Goal: Task Accomplishment & Management: Use online tool/utility

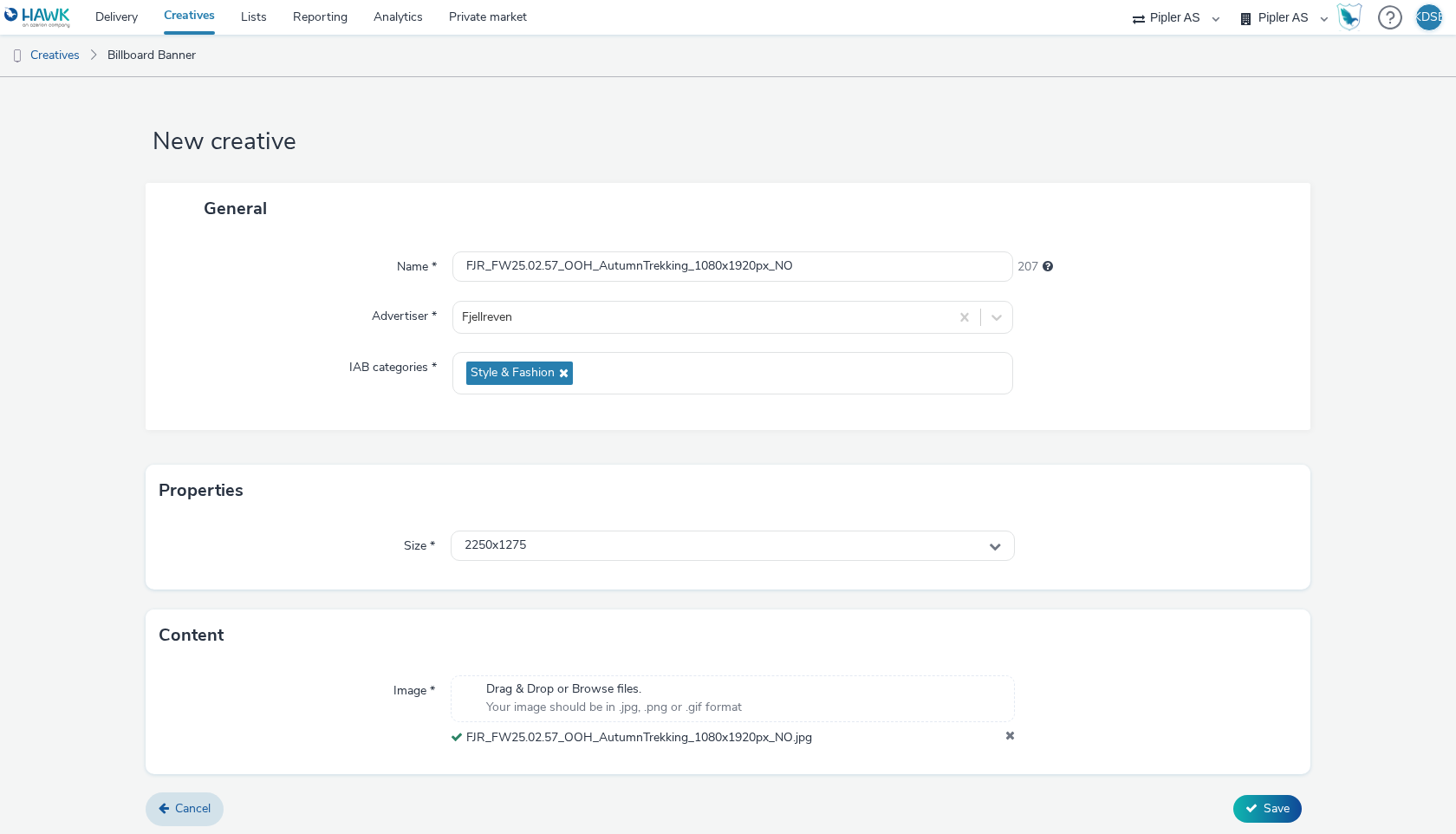
select select "7d7b5aff-eb10-49ff-9fb4-161712d76f47"
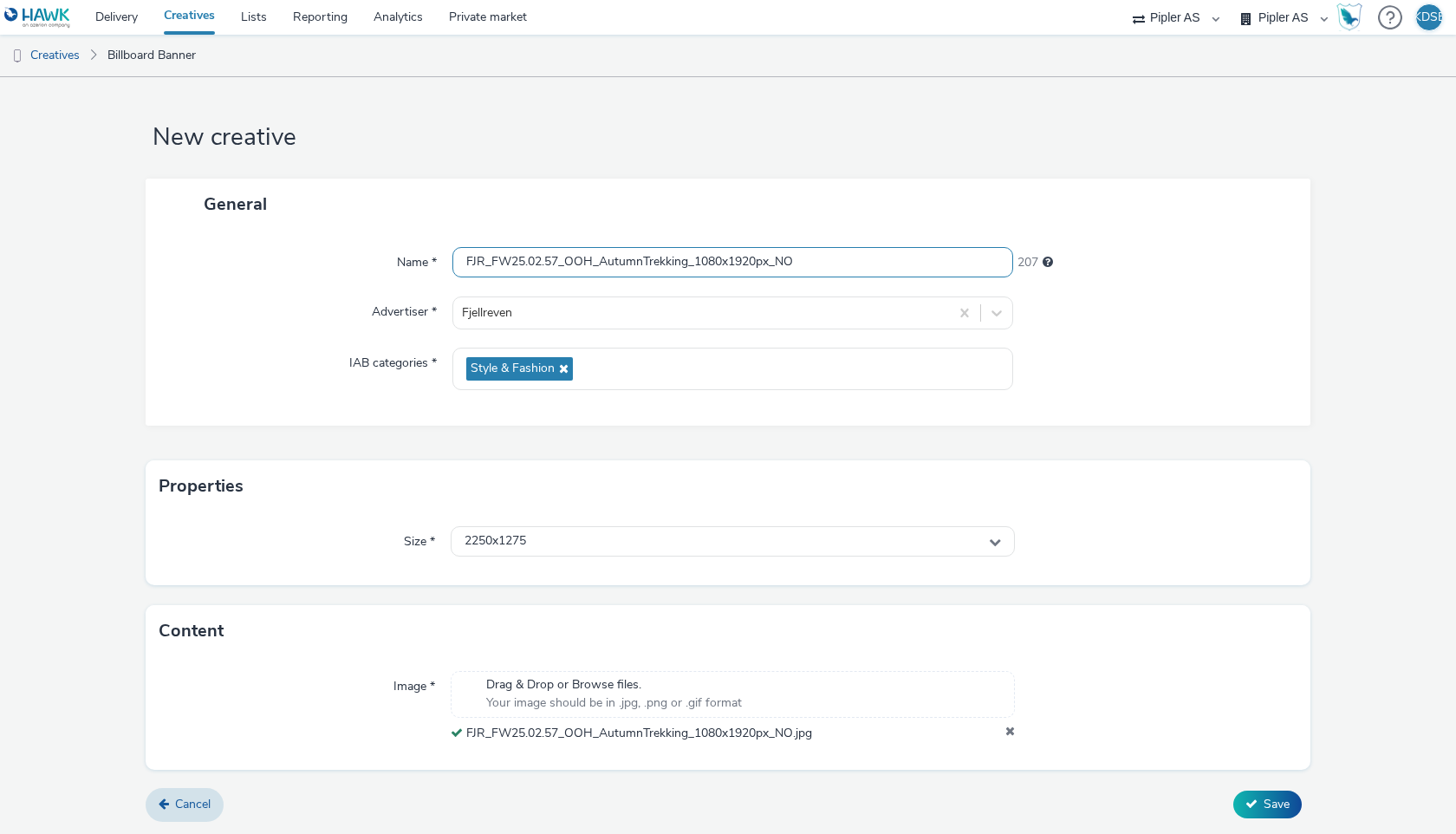
click at [933, 263] on input "FJR_FW25.02.57_OOH_AutumnTrekking_1080x1920px_NO" at bounding box center [732, 262] width 561 height 30
click at [842, 249] on input "FJR_FW25.02.57_OOH_AutumnTrekking_1080x1920px_NO" at bounding box center [732, 262] width 561 height 30
click at [1010, 727] on icon at bounding box center [1011, 732] width 10 height 17
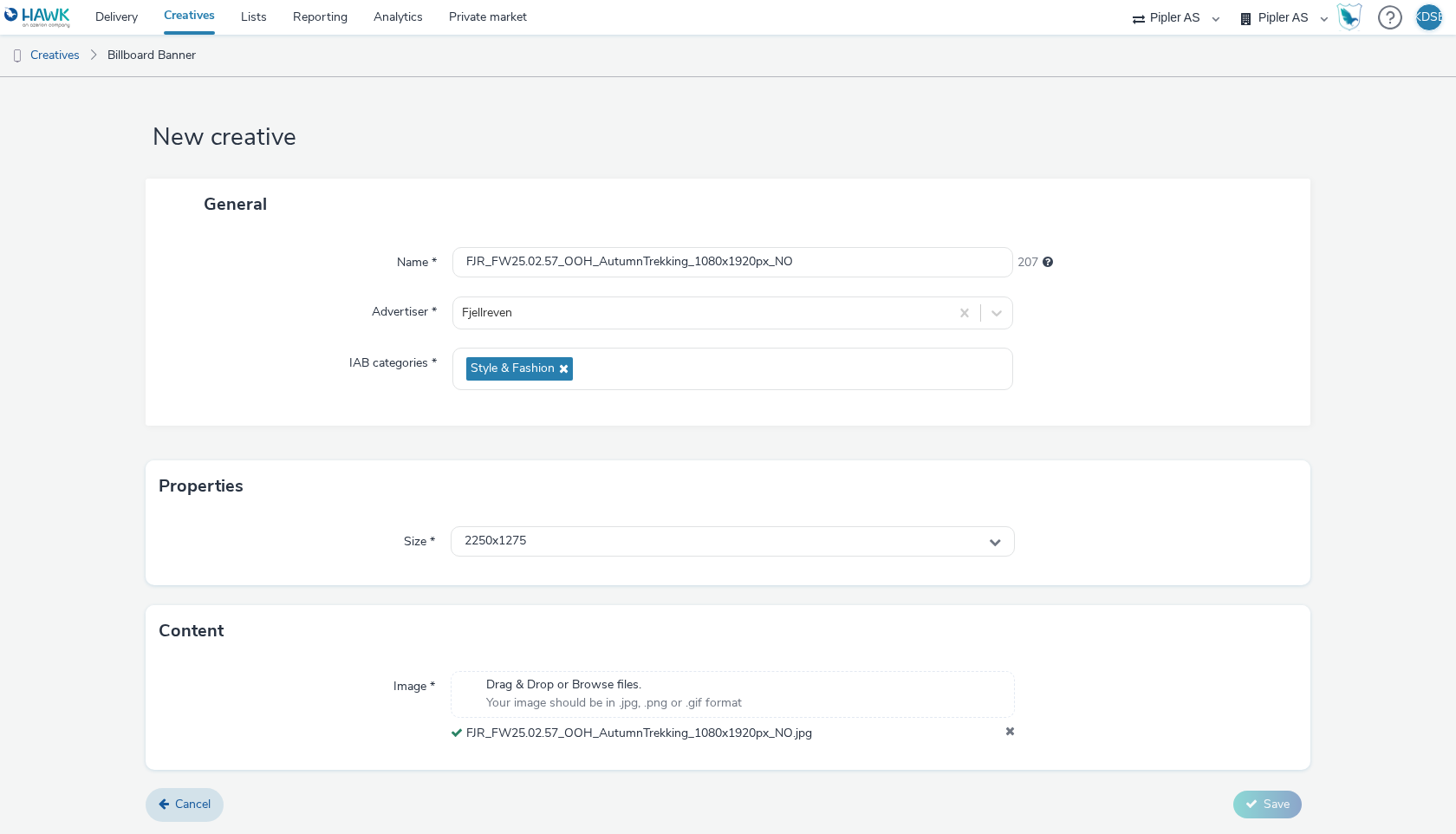
scroll to position [0, 0]
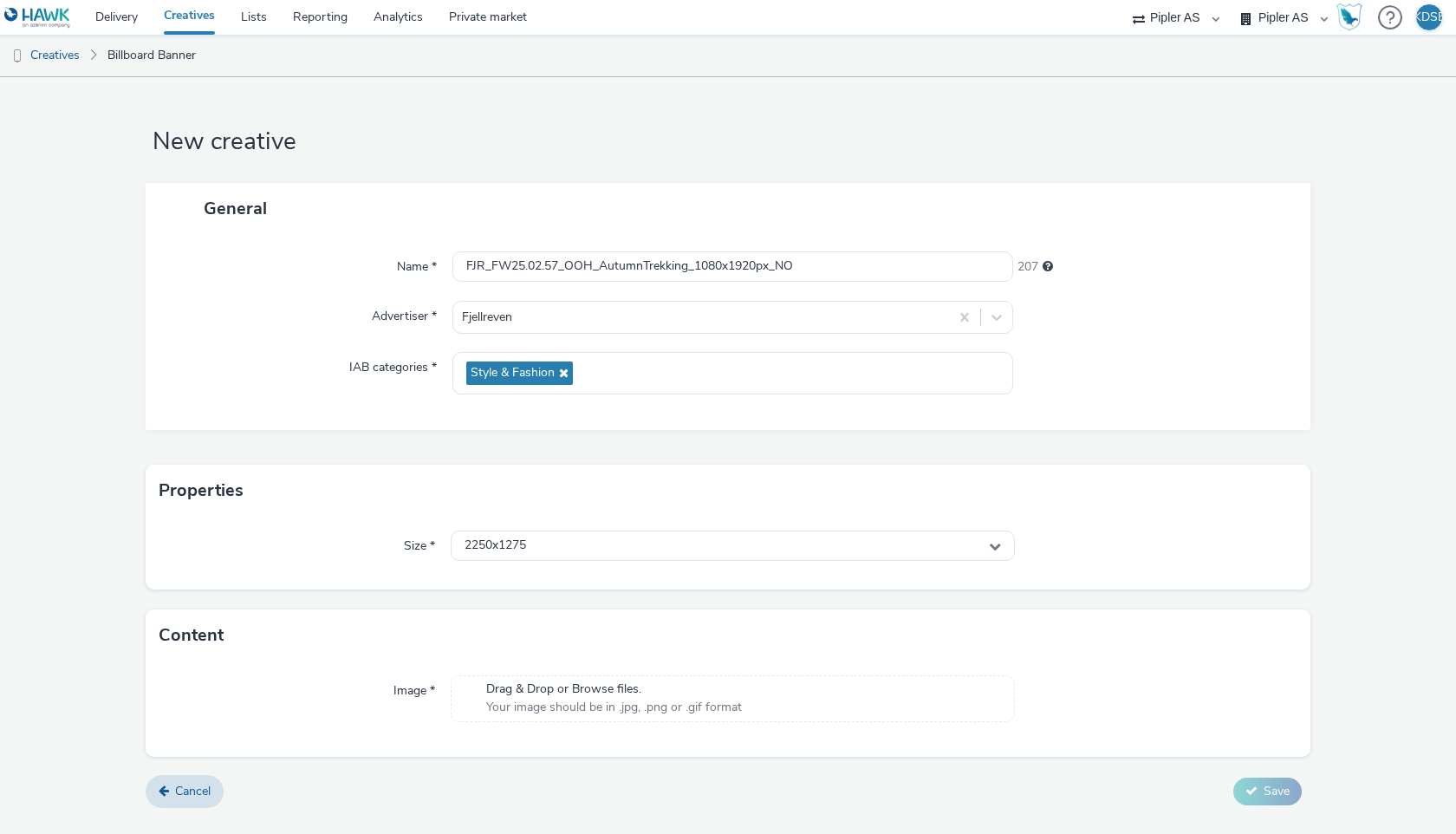
click at [582, 702] on span "Your image should be in .jpg, .png or .gif format" at bounding box center [614, 706] width 256 height 17
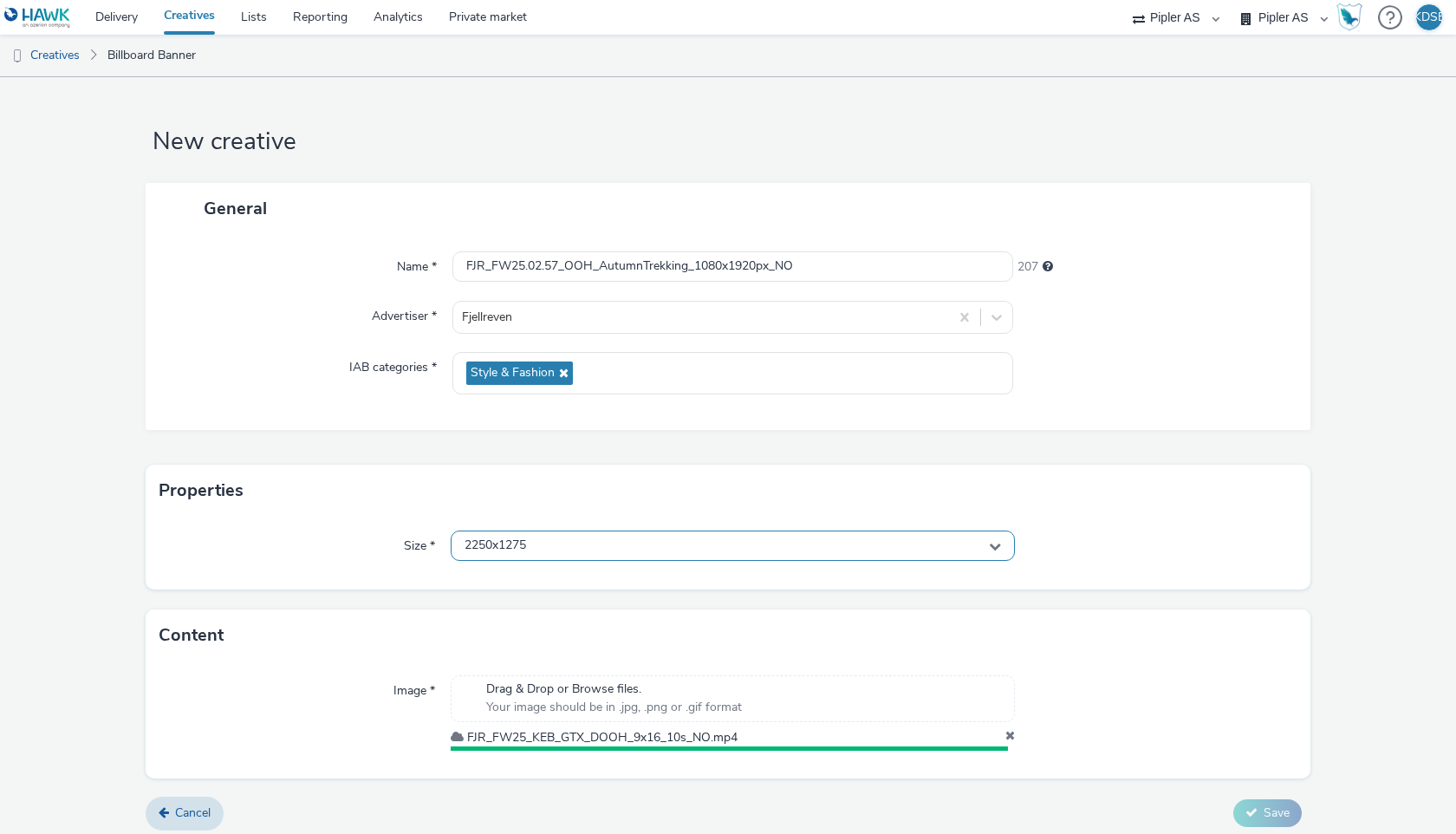
click at [996, 542] on icon at bounding box center [995, 546] width 12 height 12
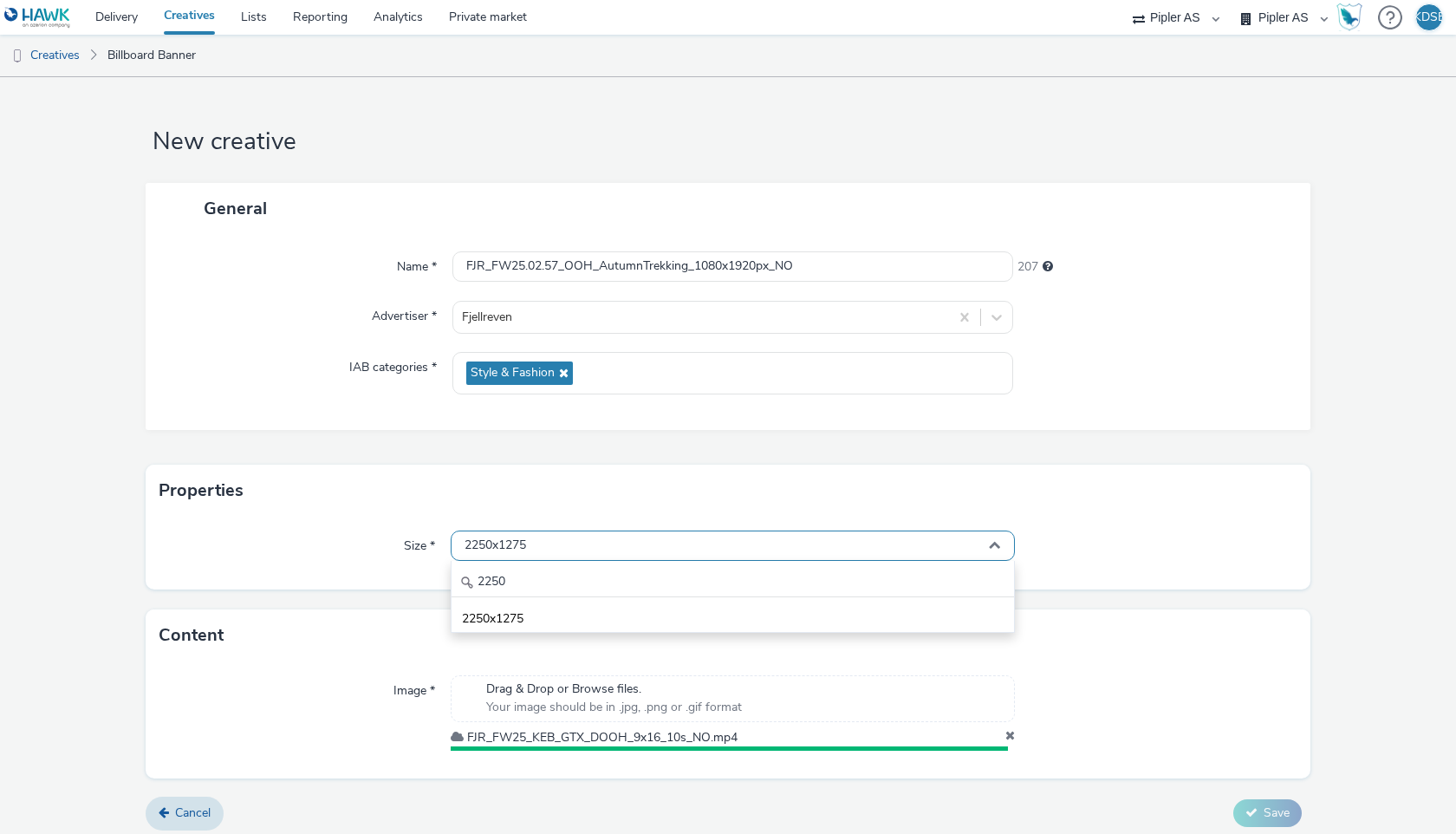
click at [860, 542] on div "2250x1275" at bounding box center [732, 545] width 564 height 30
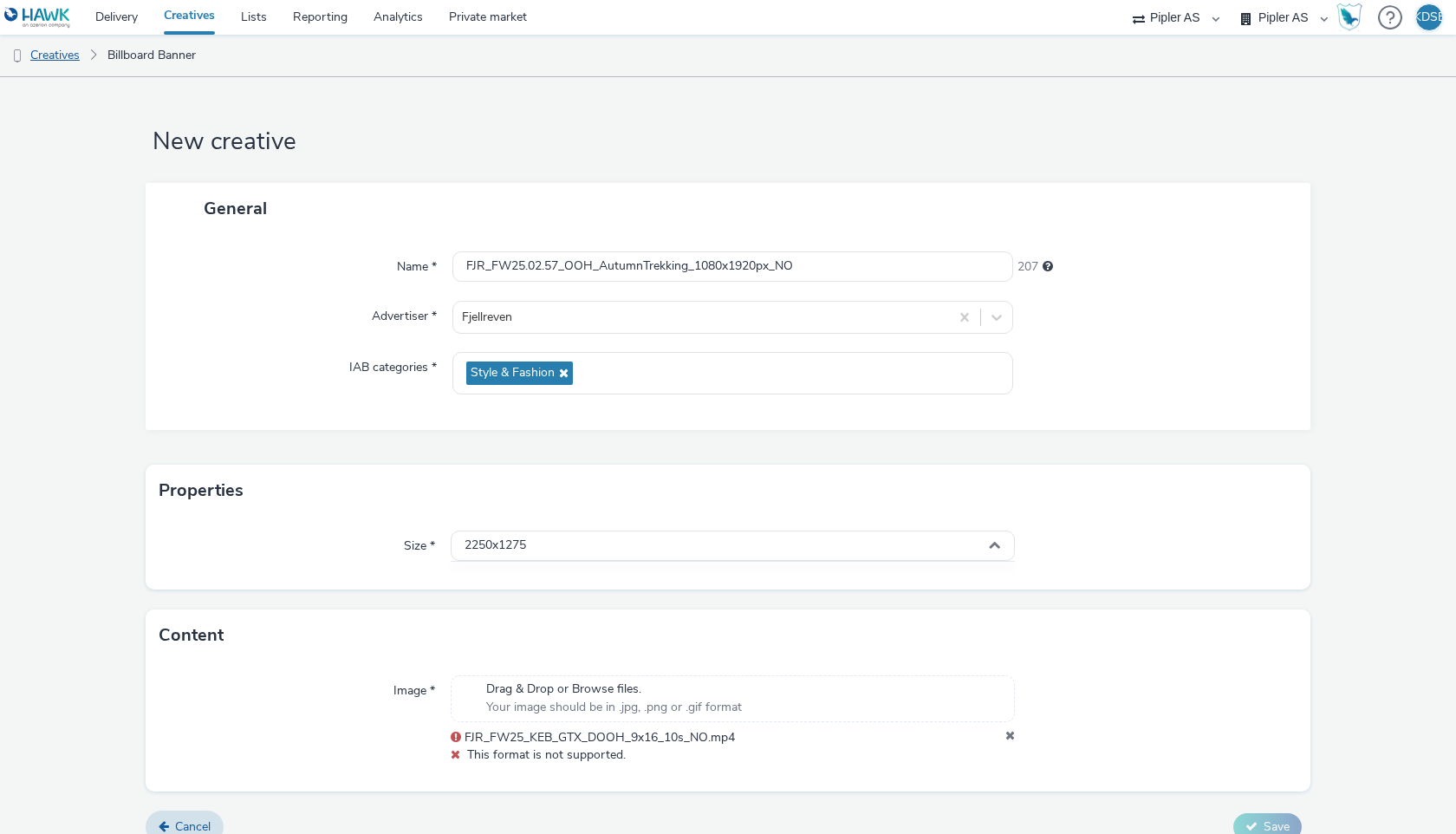
click at [60, 51] on link "Creatives" at bounding box center [44, 56] width 89 height 42
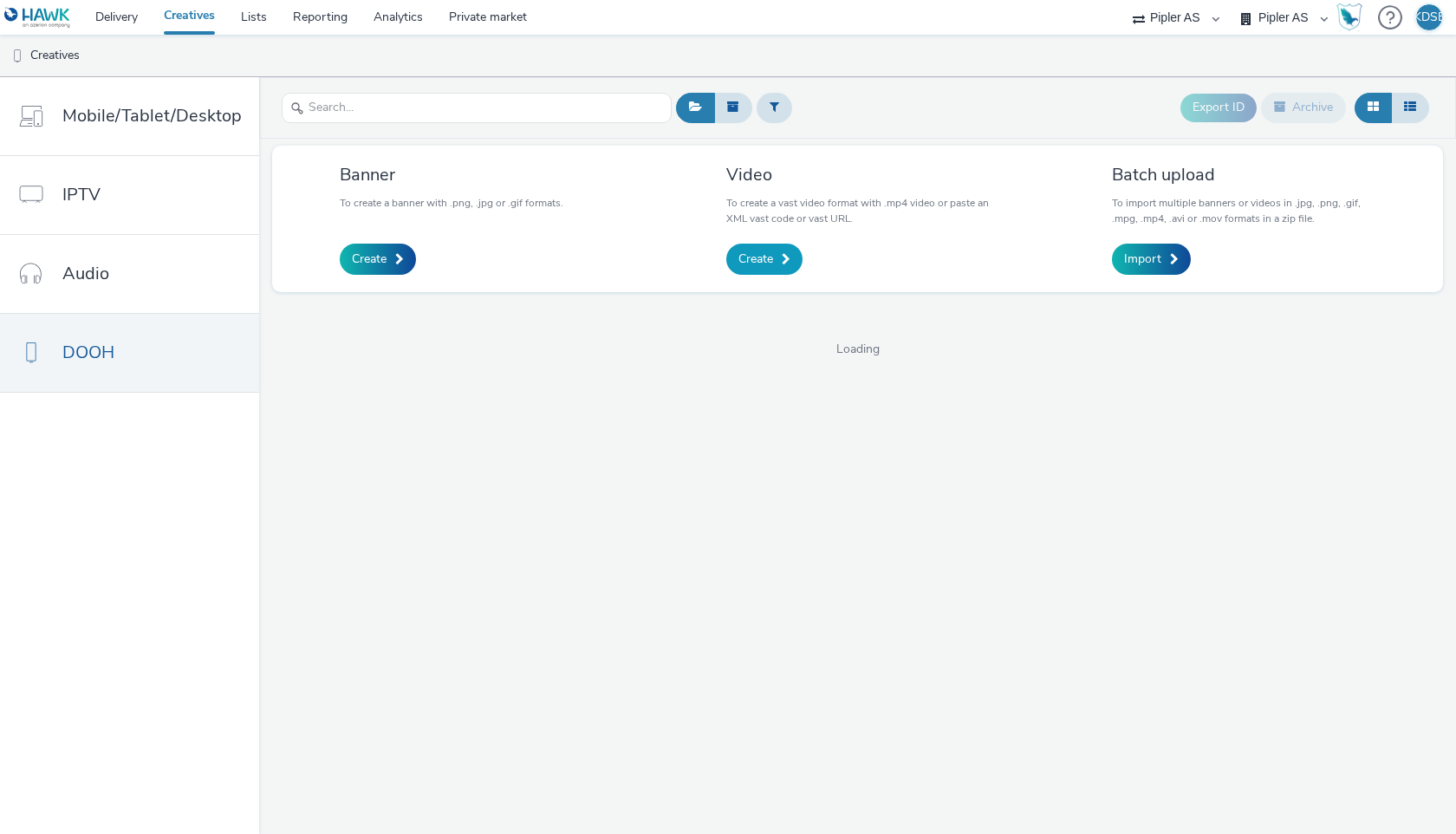
click at [784, 258] on span at bounding box center [785, 259] width 9 height 12
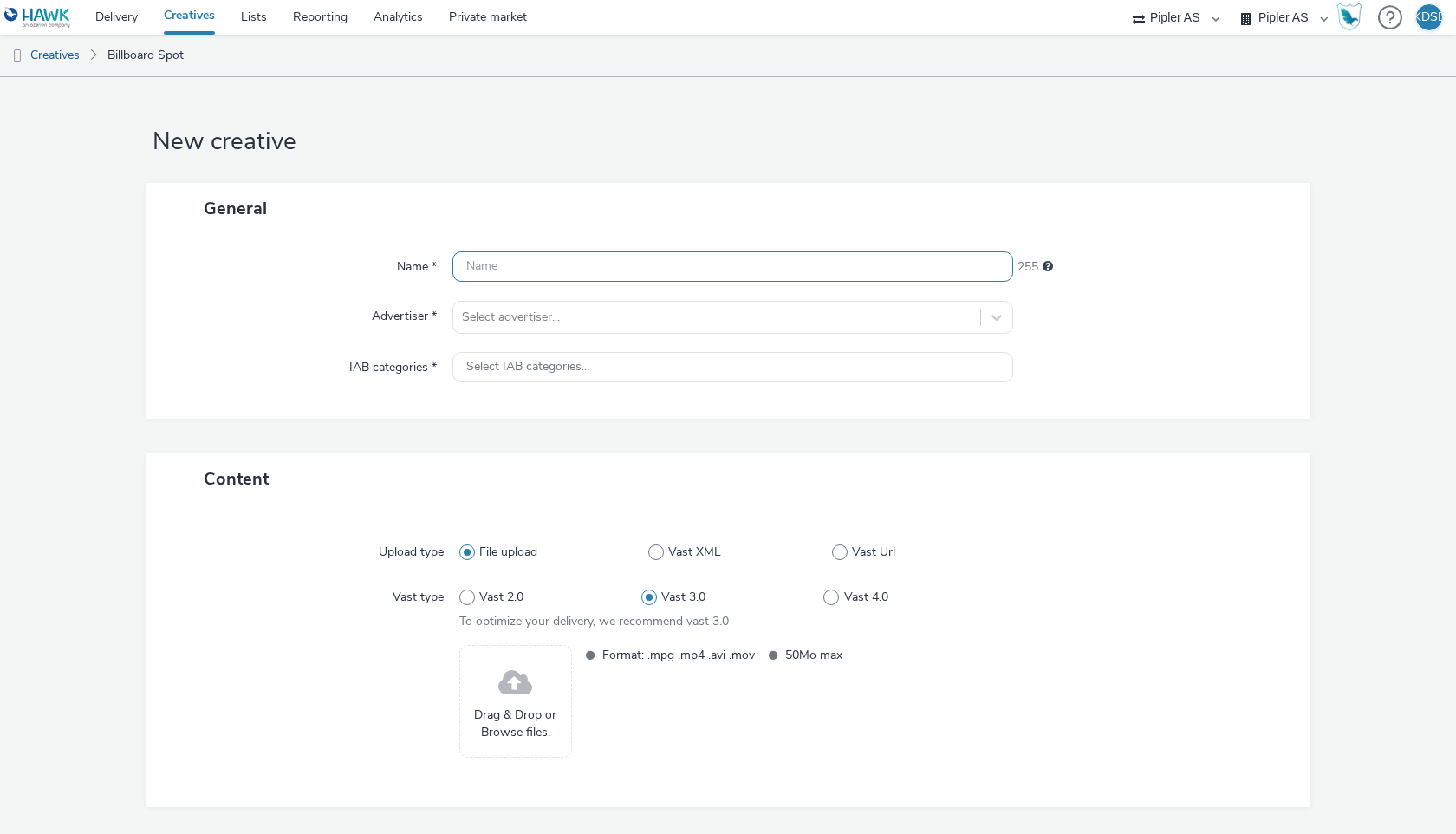
click at [665, 276] on input "text" at bounding box center [732, 266] width 561 height 30
click at [522, 696] on span at bounding box center [515, 684] width 34 height 46
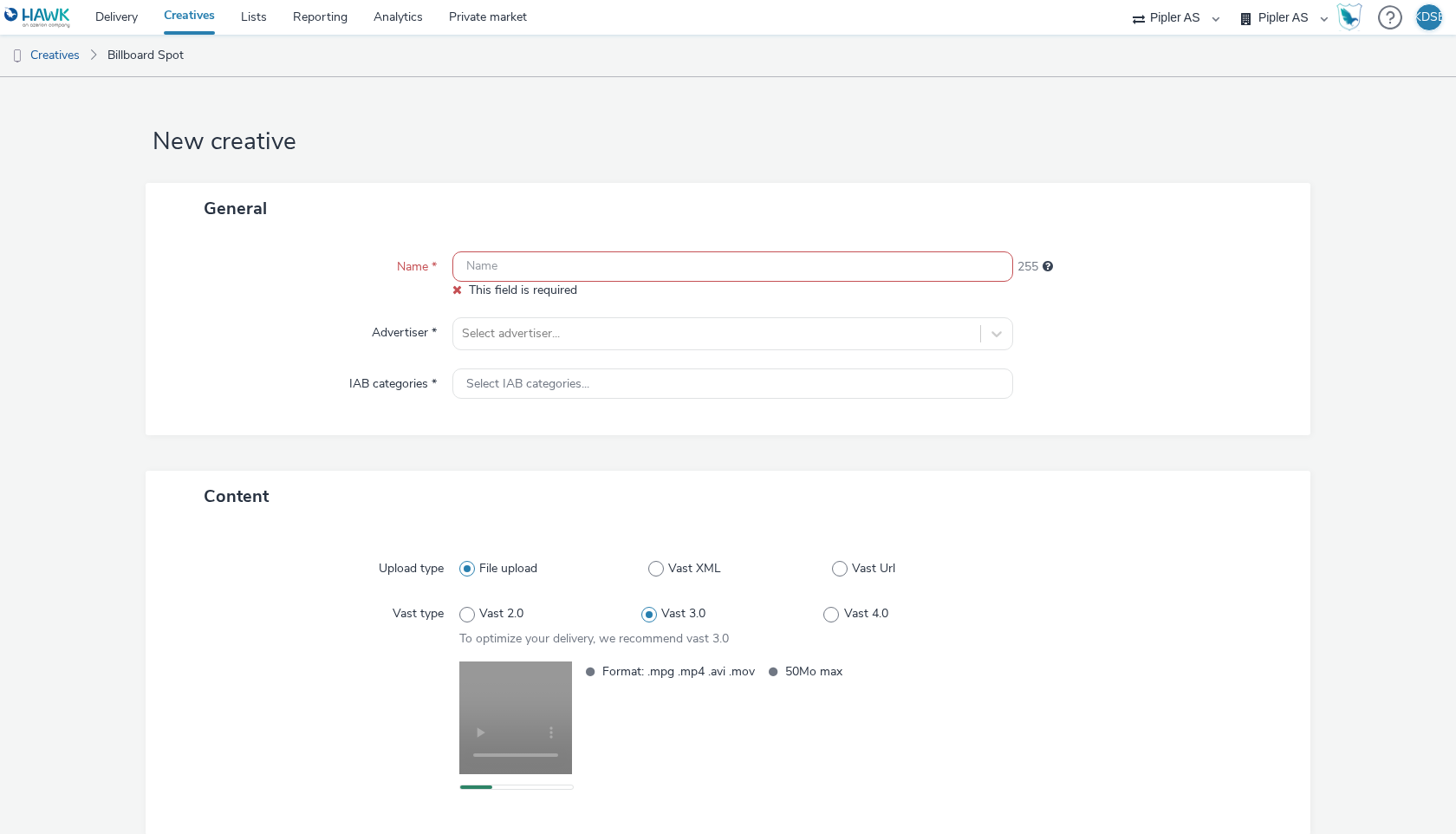
click at [645, 273] on input "text" at bounding box center [732, 266] width 561 height 30
paste input "FJR_FW25_KEB_GTX_DOOH_9x16_10s_NO"
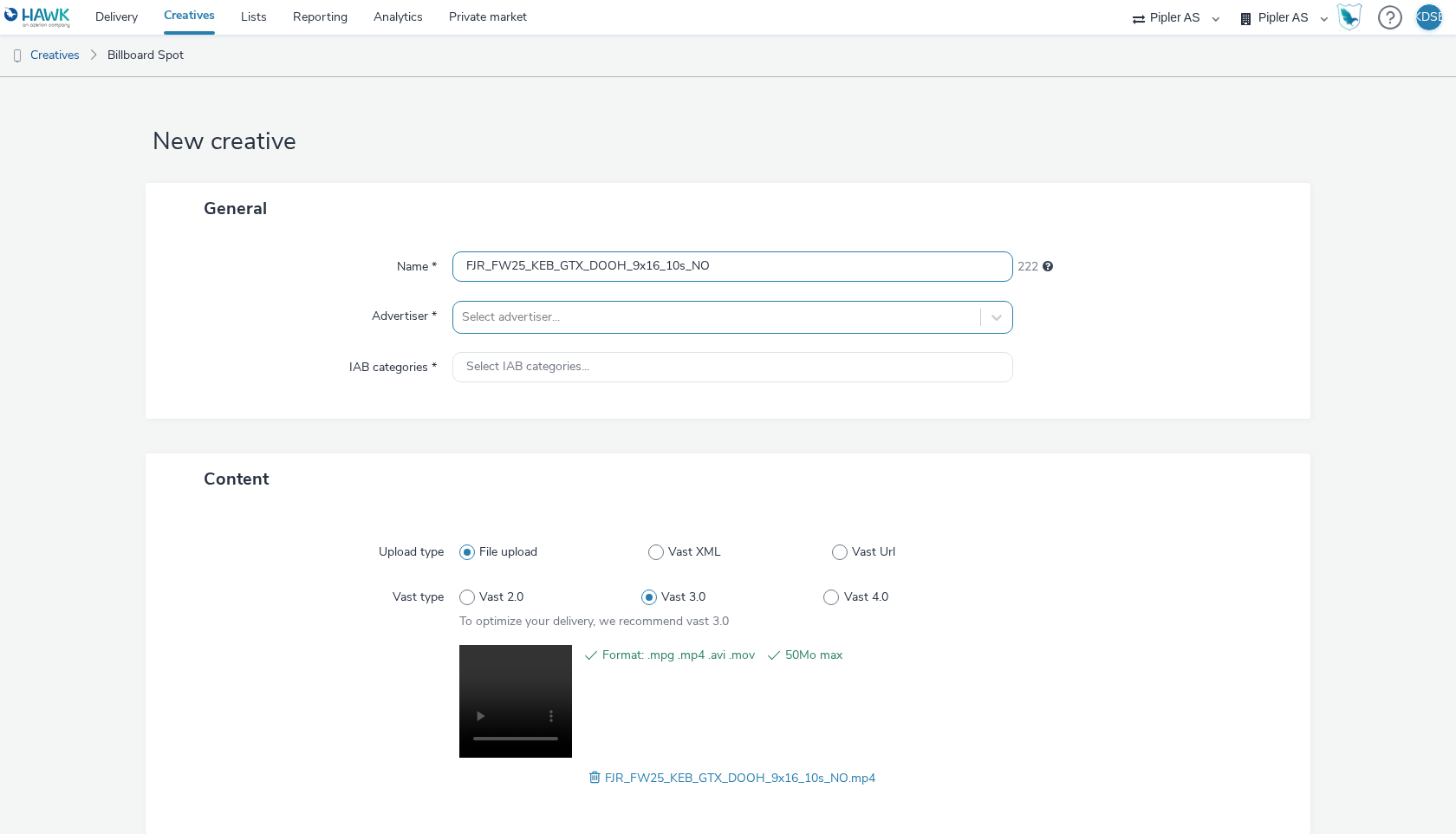
type input "FJR_FW25_KEB_GTX_DOOH_9x16_10s_NO"
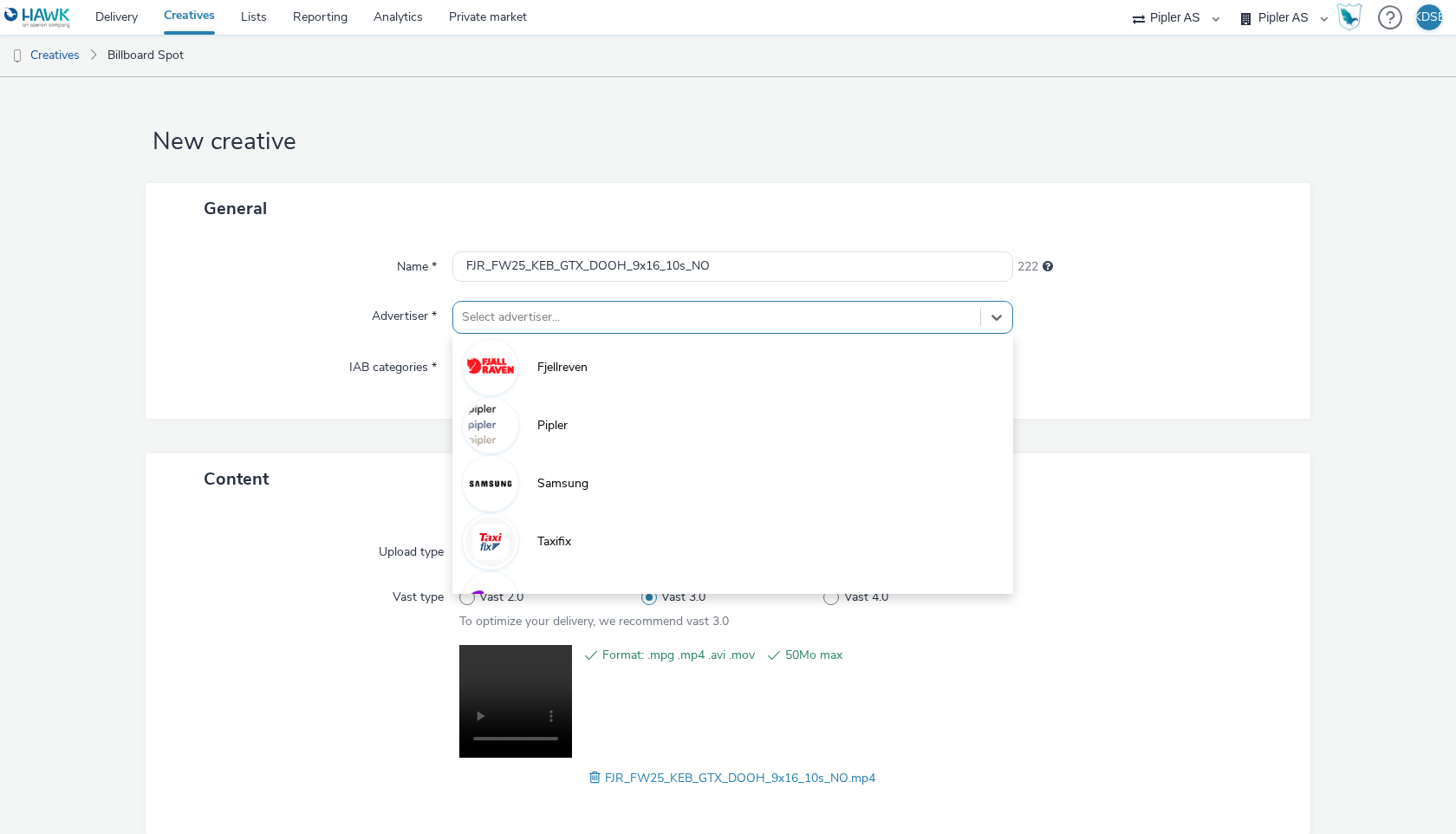
click at [615, 321] on div at bounding box center [716, 317] width 509 height 21
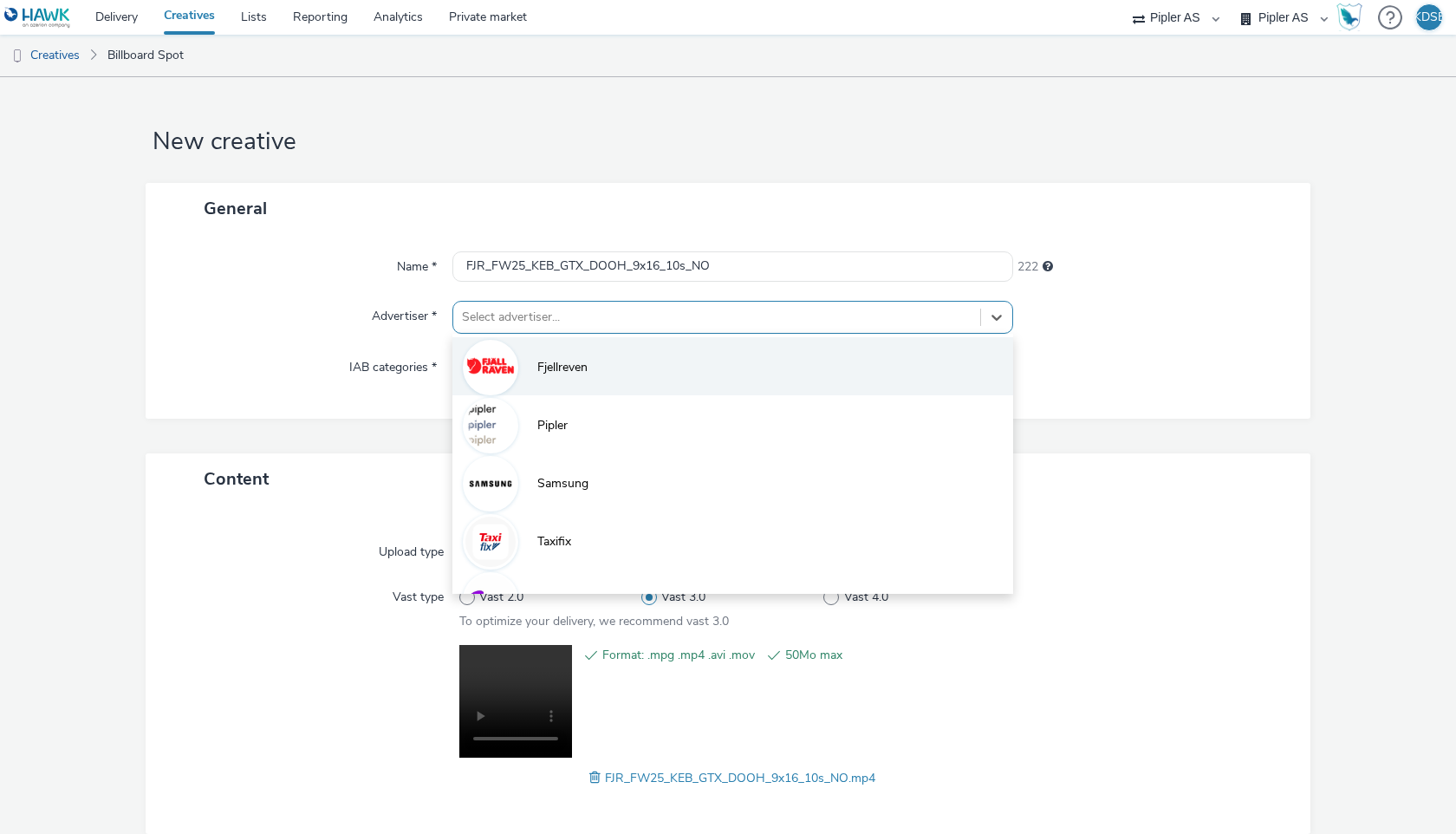
click at [599, 364] on li "Fjellreven" at bounding box center [732, 366] width 561 height 58
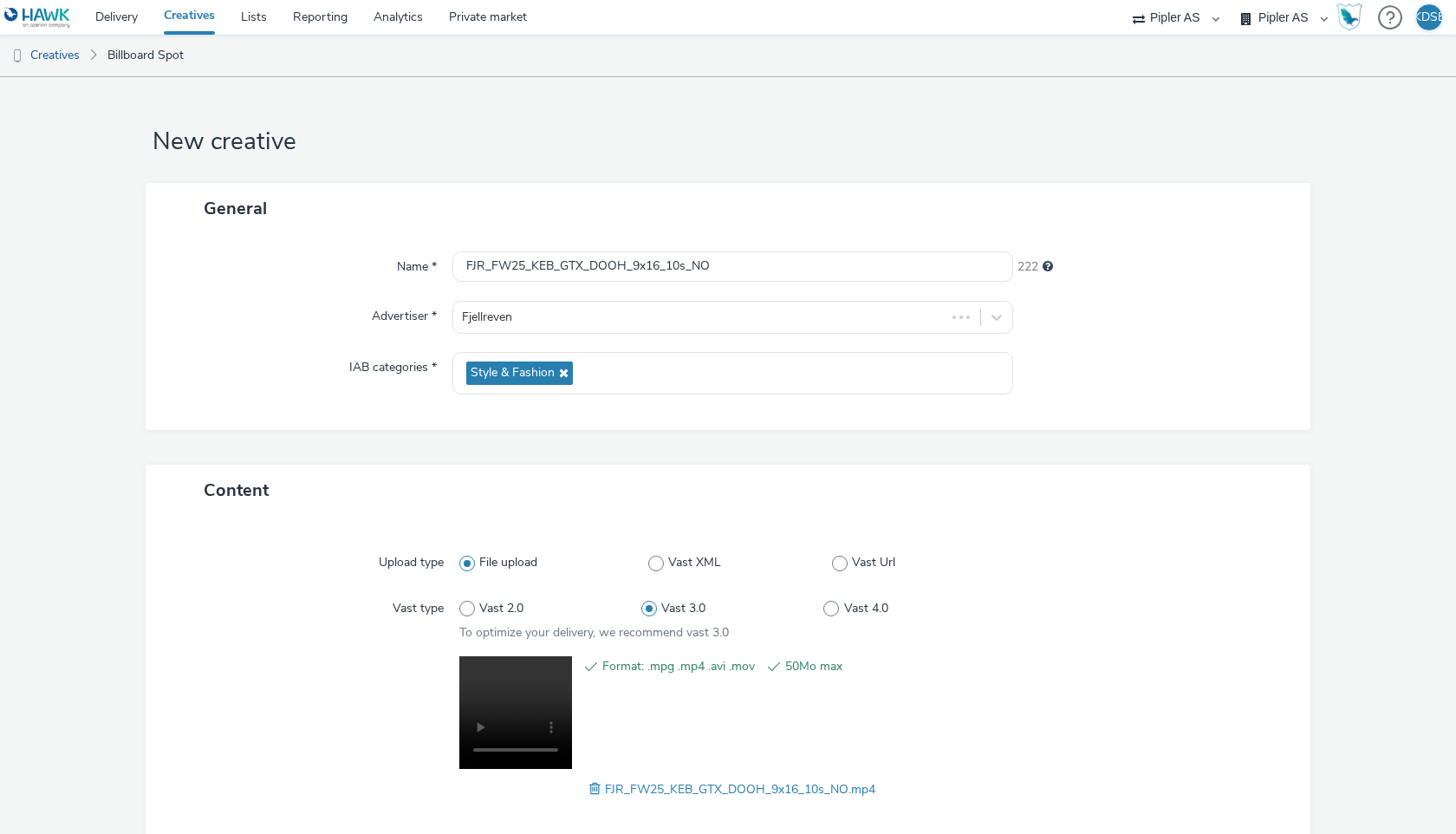
click at [632, 434] on div "General Name * FJR_FW25_KEB_GTX_DOOH_9x16_10s_NO 222 Advertiser * Fjellreven IA…" at bounding box center [728, 323] width 1165 height 282
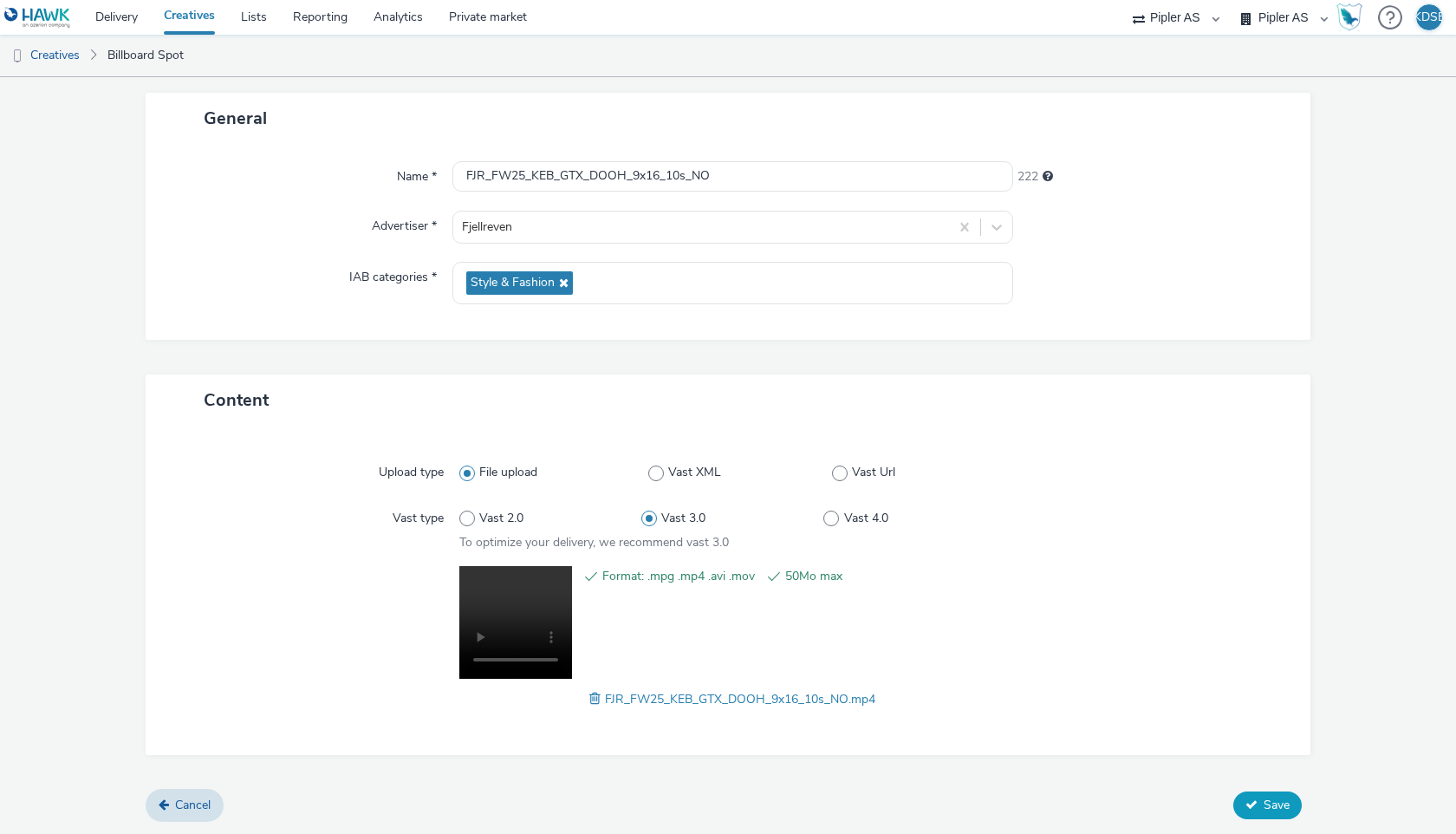
click at [1273, 809] on span "Save" at bounding box center [1277, 804] width 26 height 17
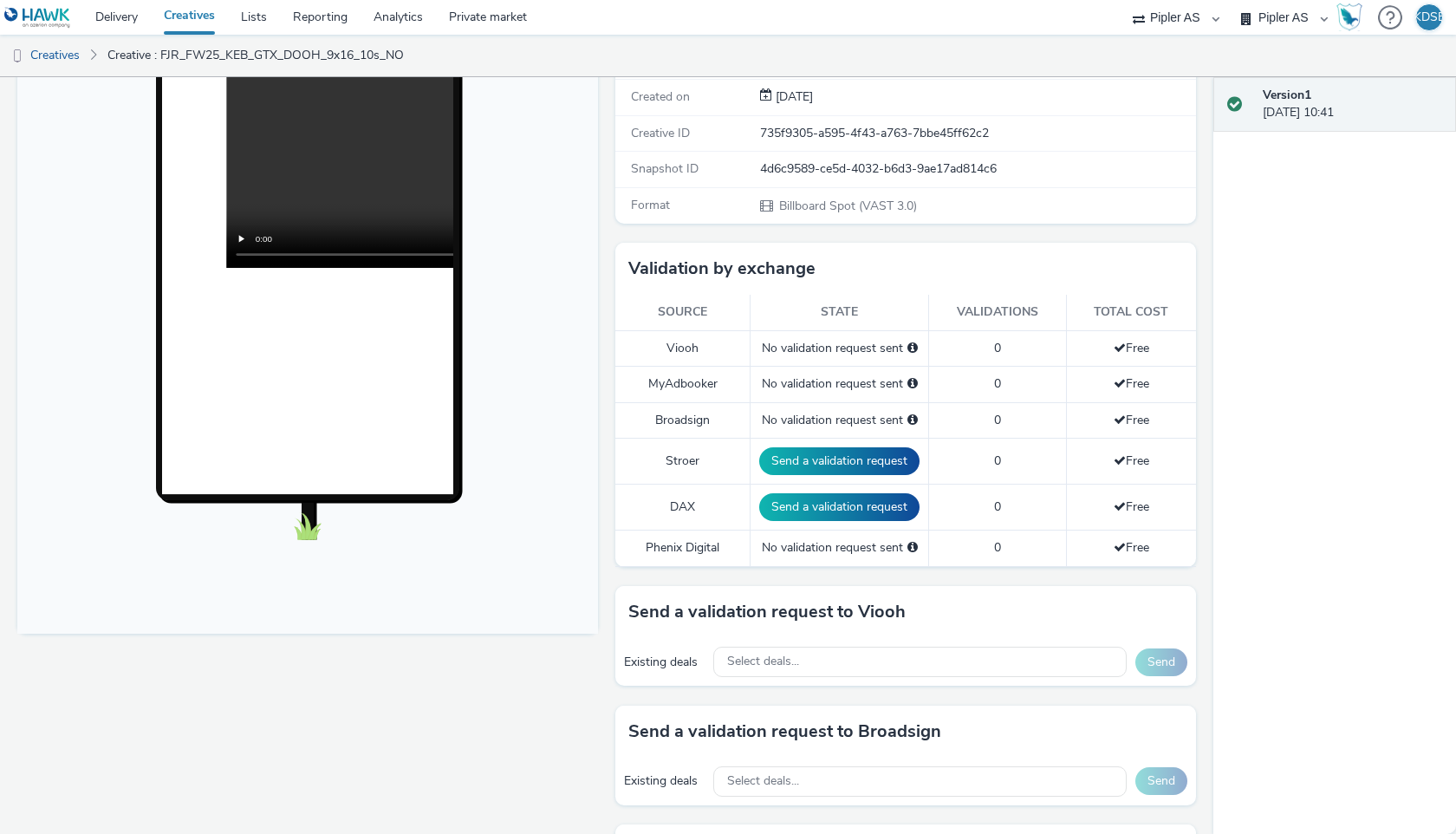
scroll to position [296, 0]
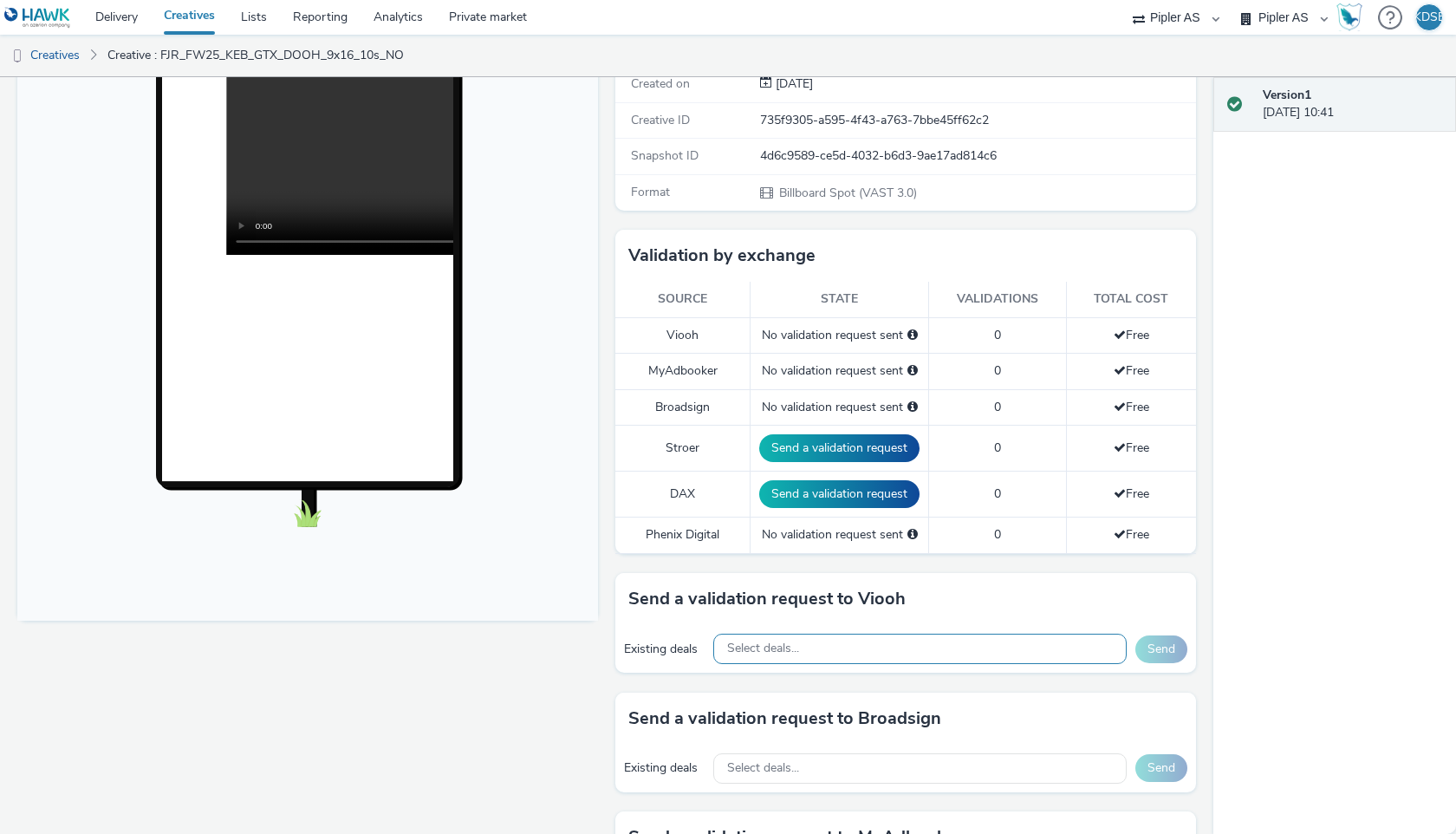
click at [844, 647] on div "Select deals..." at bounding box center [920, 649] width 414 height 30
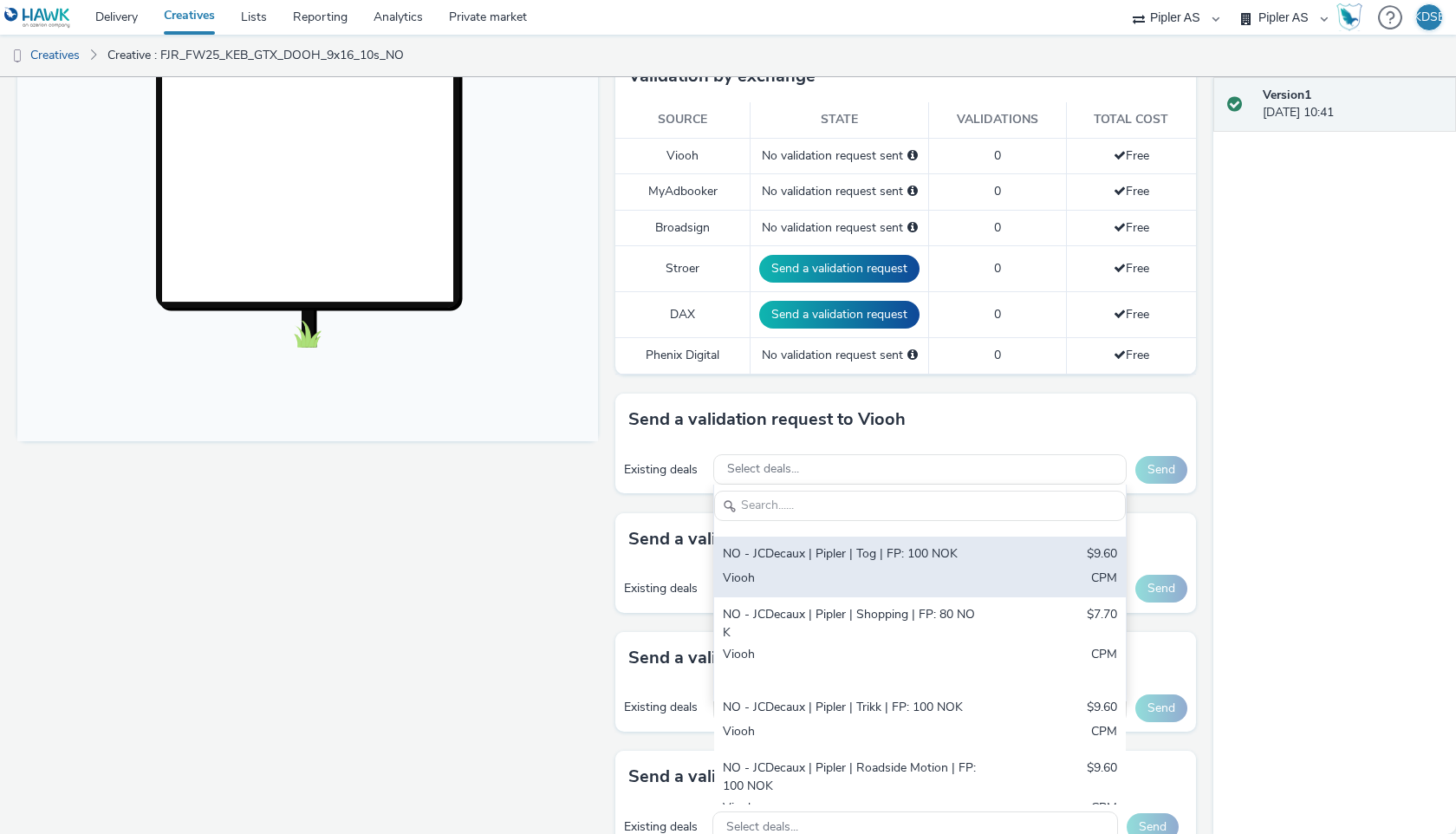
scroll to position [0, 0]
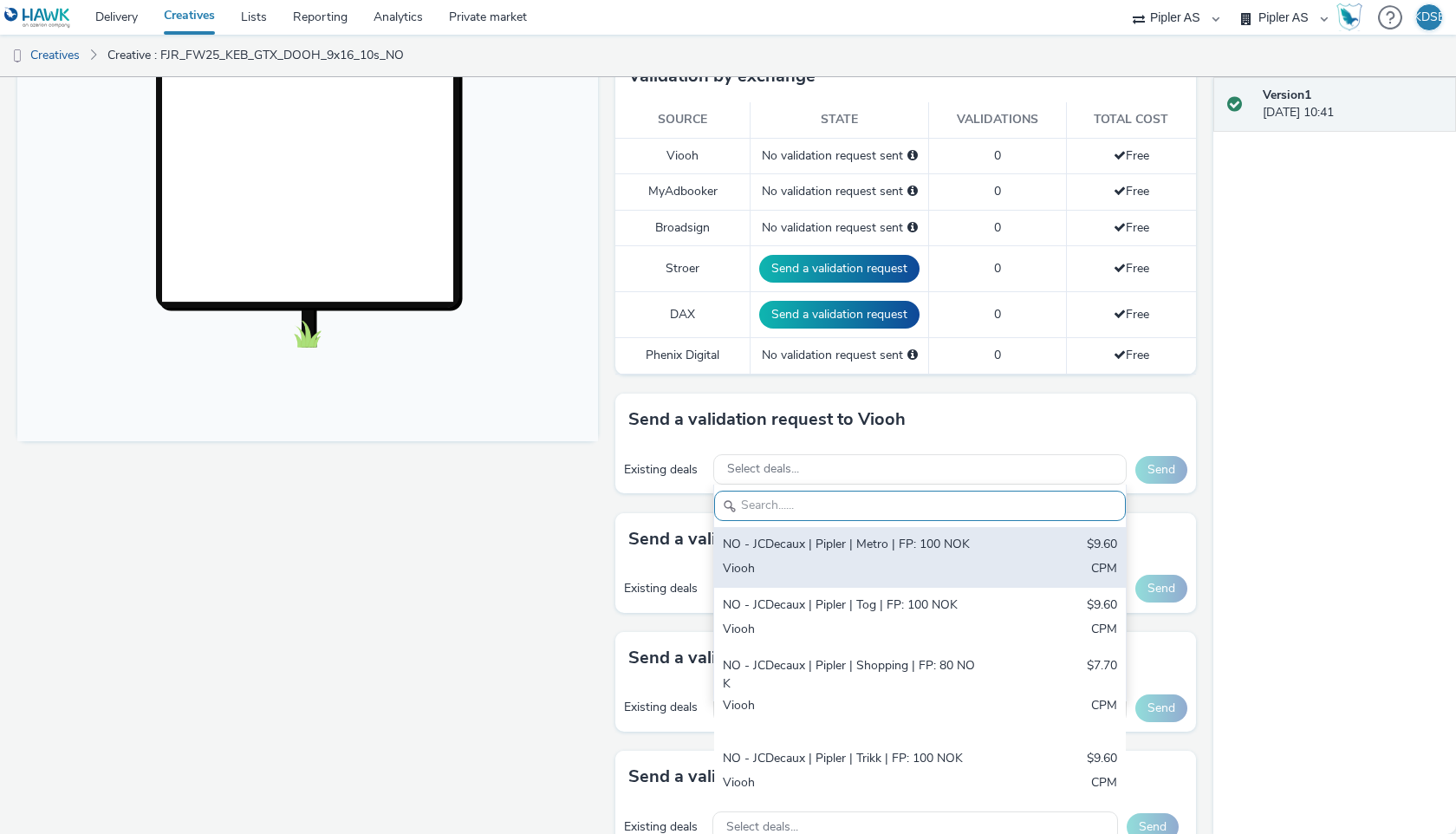
click at [845, 565] on div "Viooh" at bounding box center [852, 570] width 260 height 20
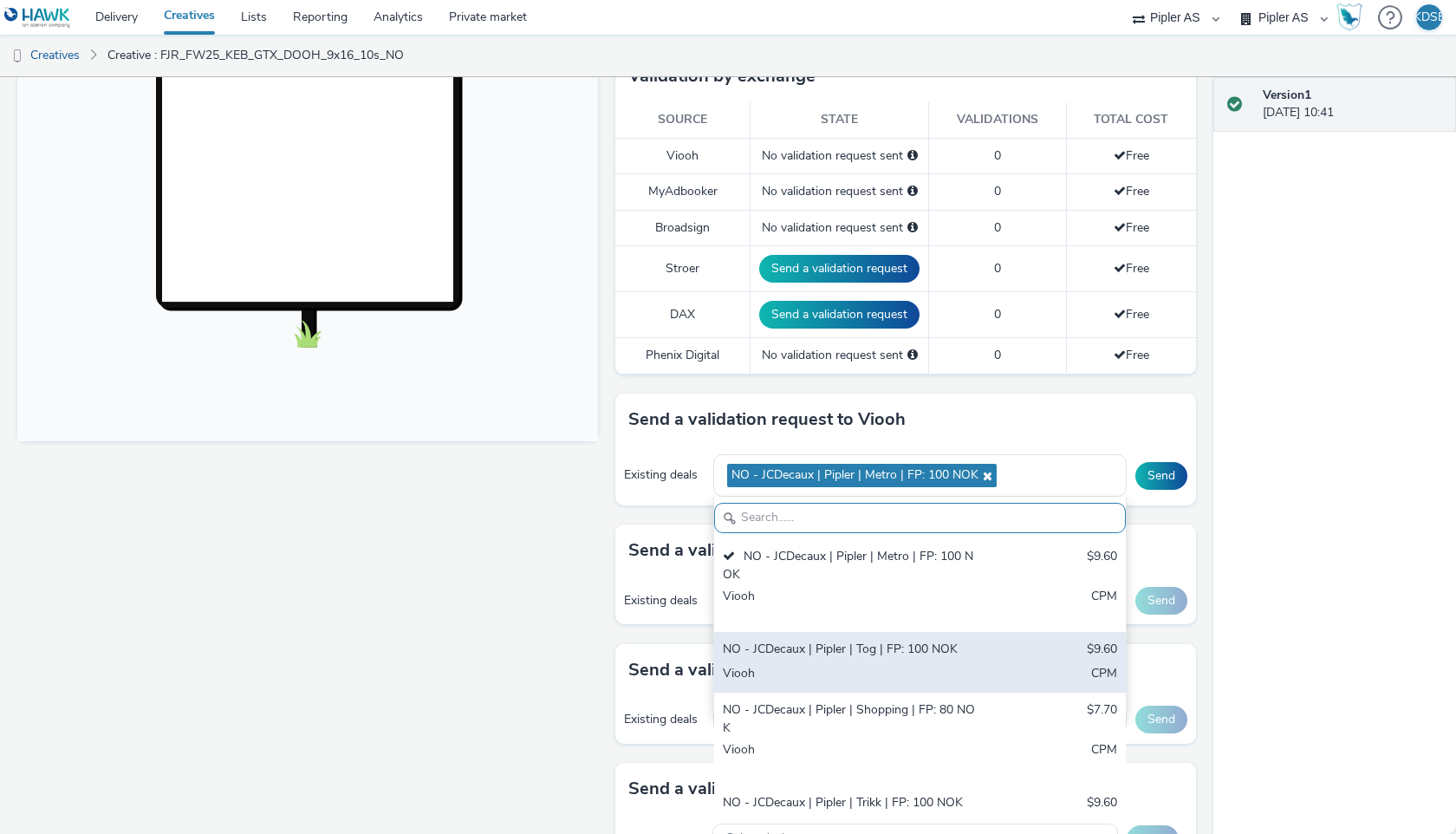
click at [841, 649] on div "NO - JCDecaux | Pipler | Tog | FP: 100 NOK" at bounding box center [852, 651] width 260 height 20
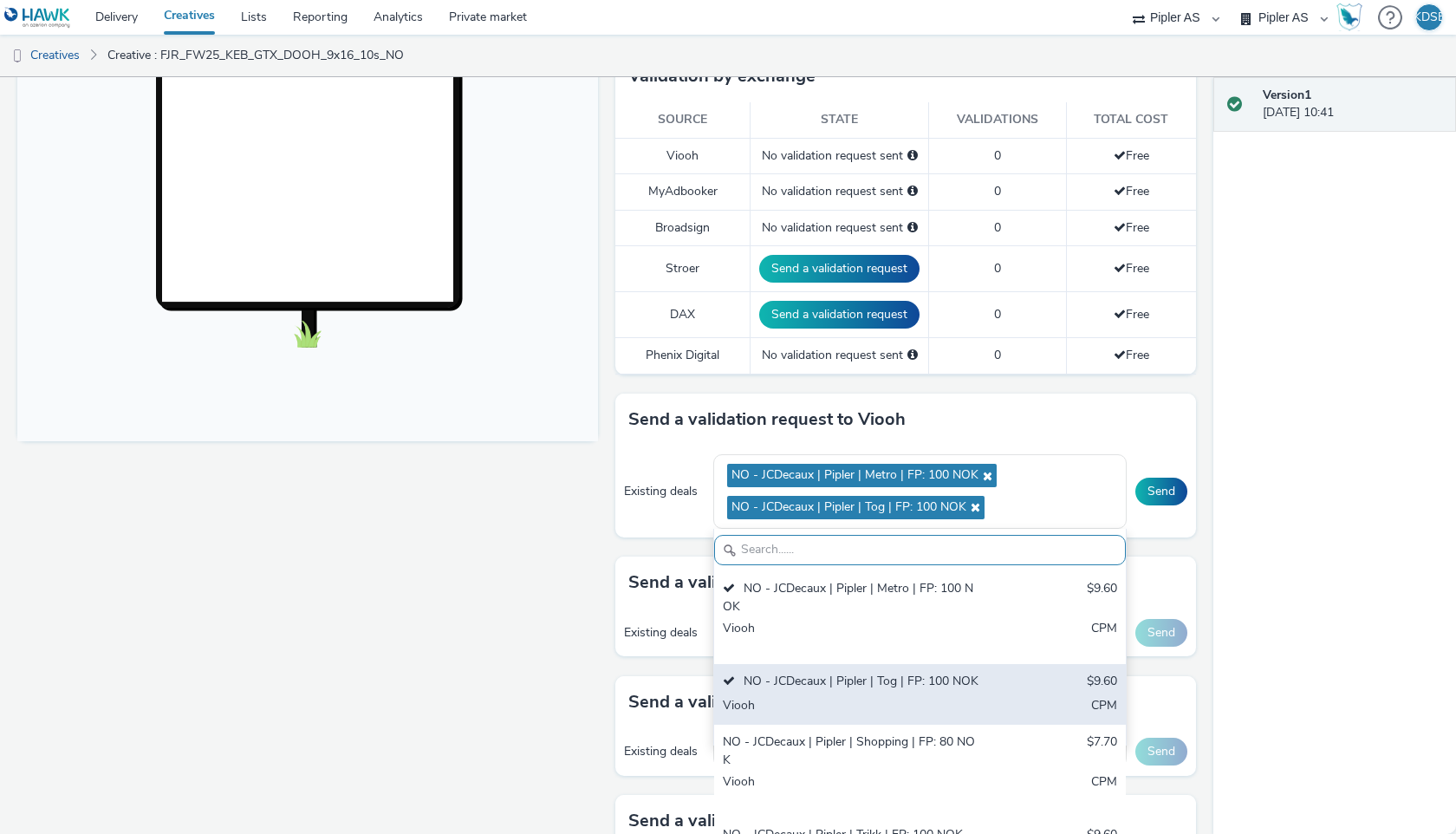
click at [842, 679] on div "NO - JCDecaux | Pipler | Tog | FP: 100 NOK" at bounding box center [852, 683] width 260 height 20
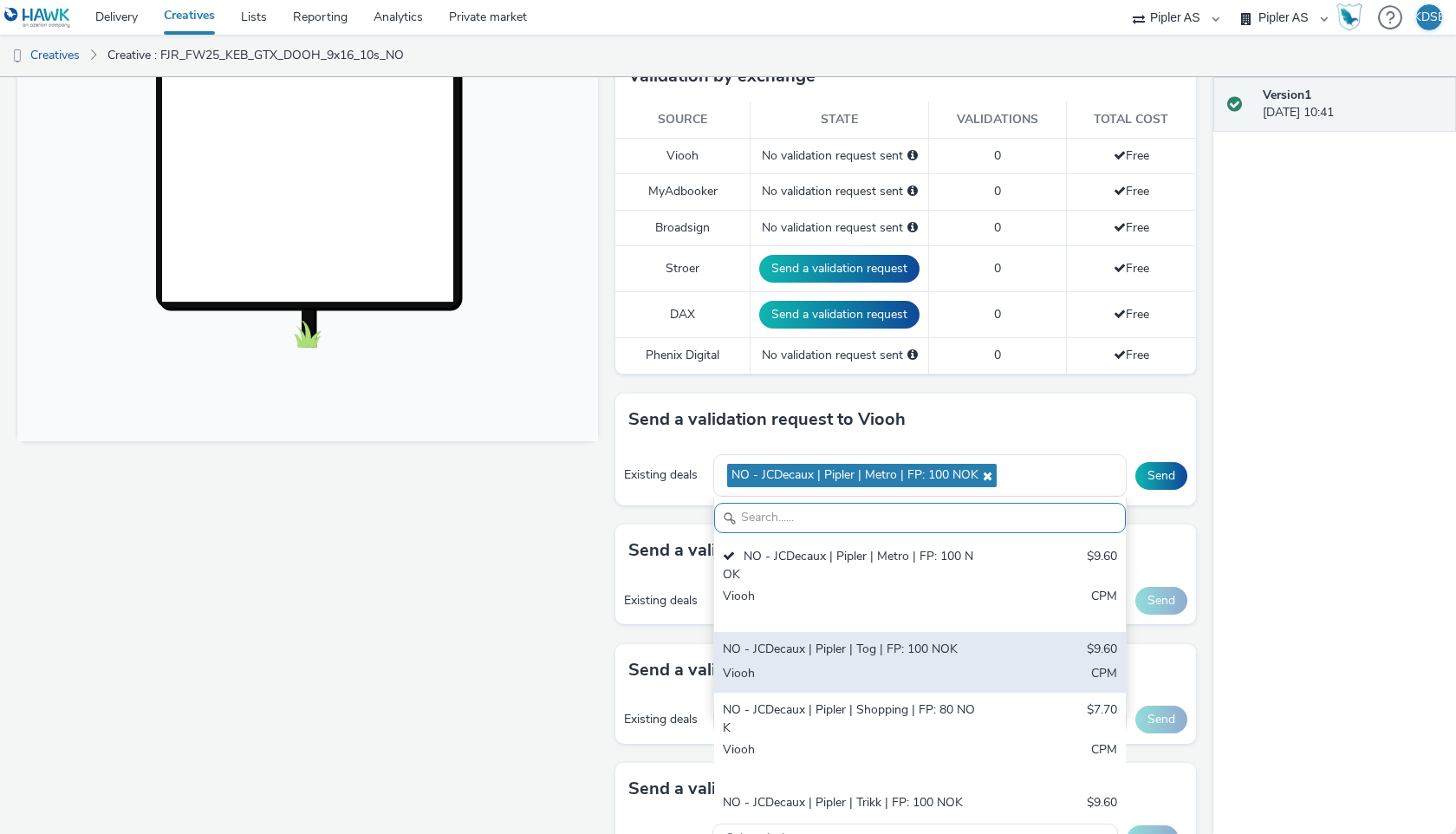
click at [842, 679] on div "Viooh" at bounding box center [852, 675] width 260 height 20
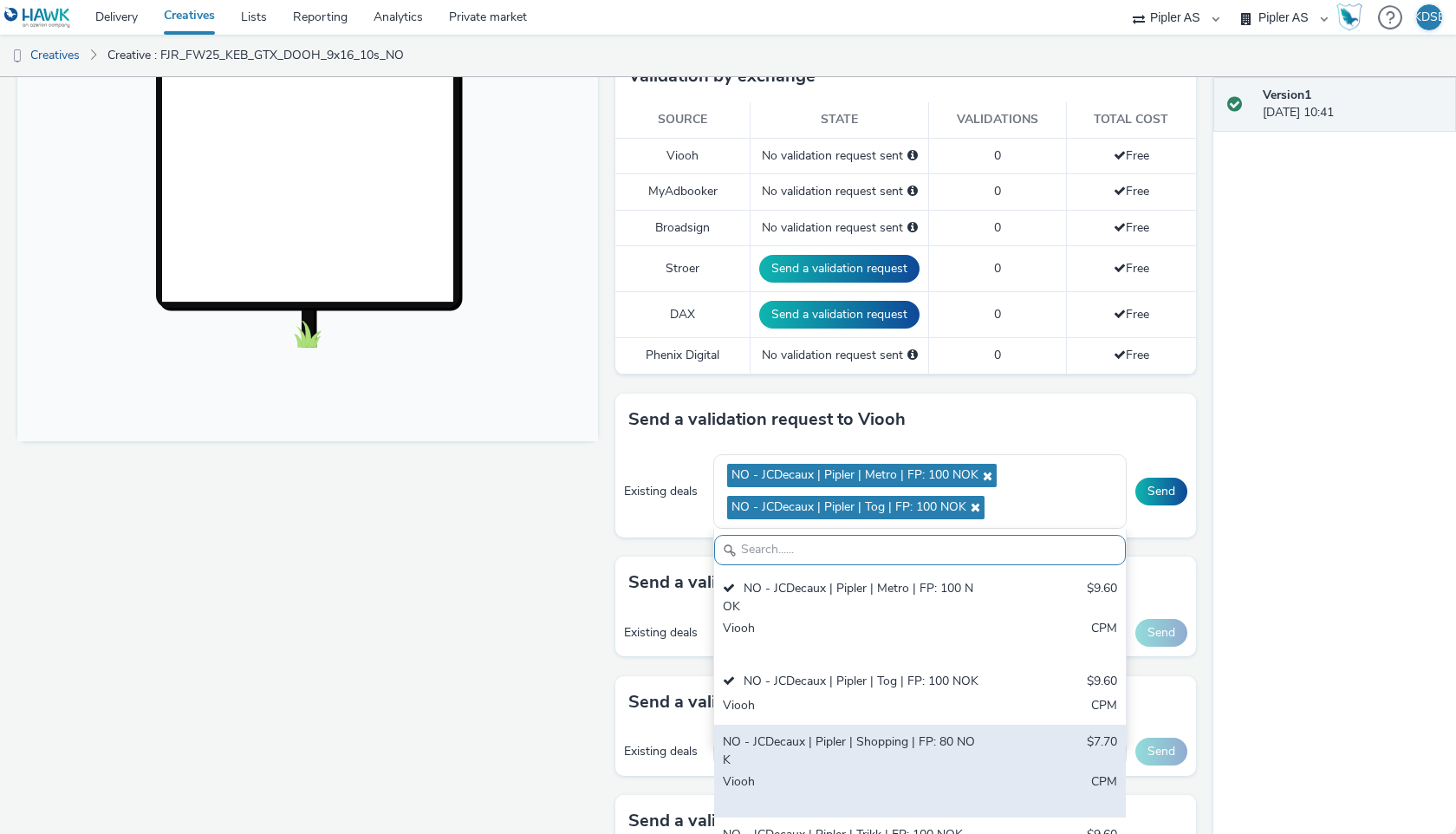
click at [837, 740] on div "NO - JCDecaux | Pipler | Shopping | FP: 80 NOK" at bounding box center [852, 751] width 260 height 36
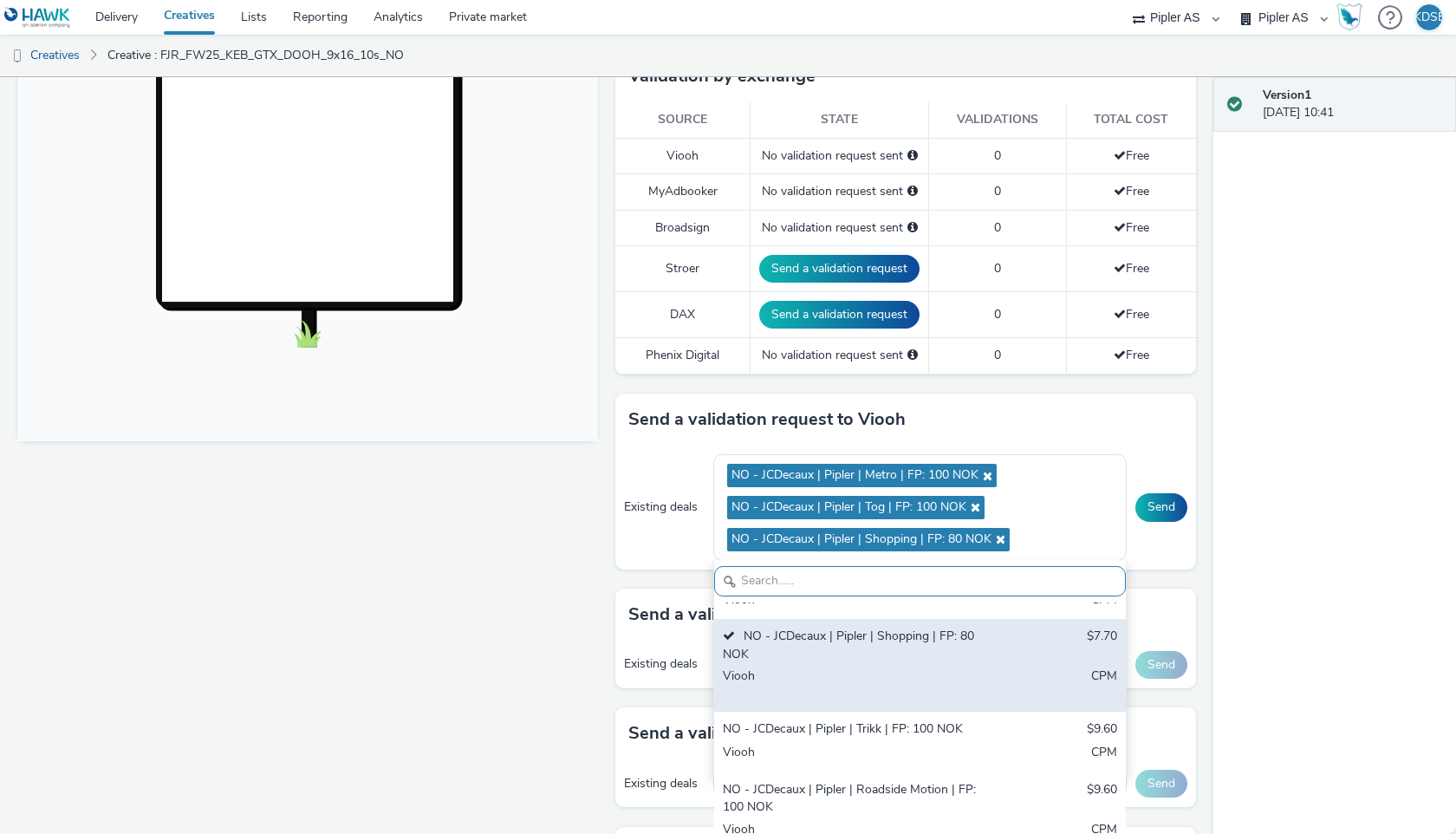
click at [837, 740] on div "NO - JCDecaux | Pipler | Trikk | FP: 100 NOK $9.60 Viooh CPM" at bounding box center [920, 741] width 412 height 61
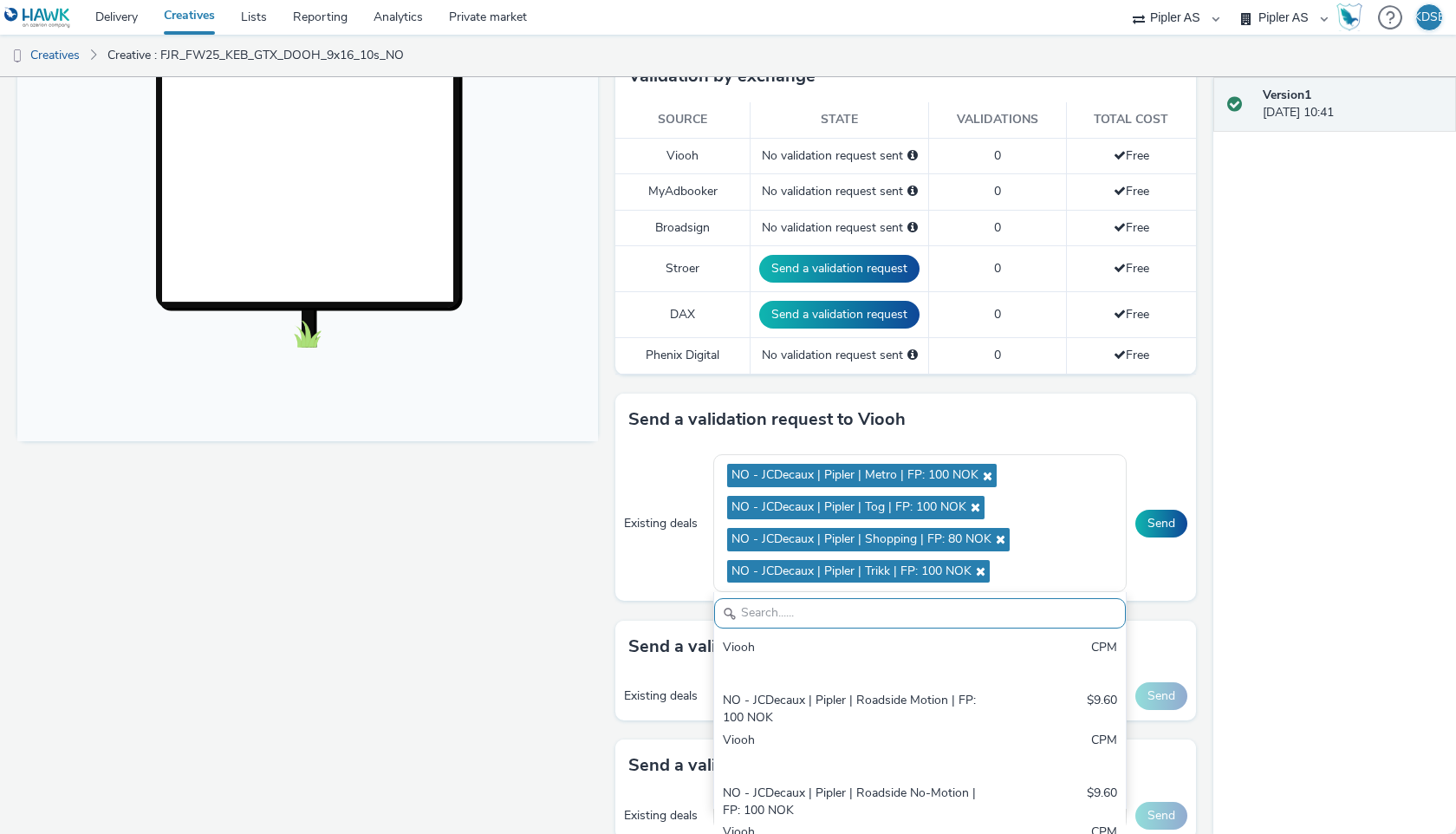
scroll to position [295, 0]
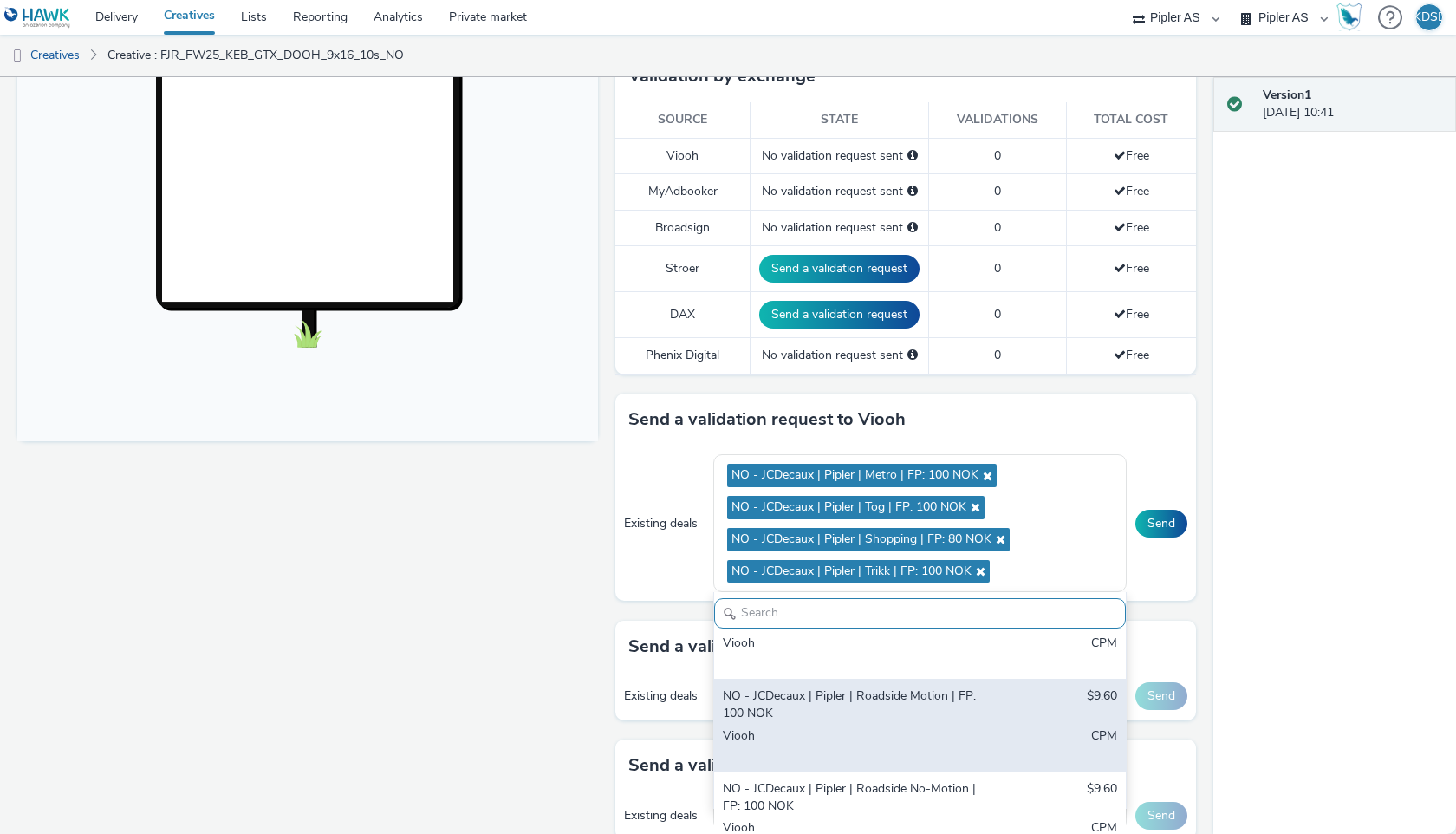
click at [844, 727] on div "Viooh" at bounding box center [852, 745] width 260 height 36
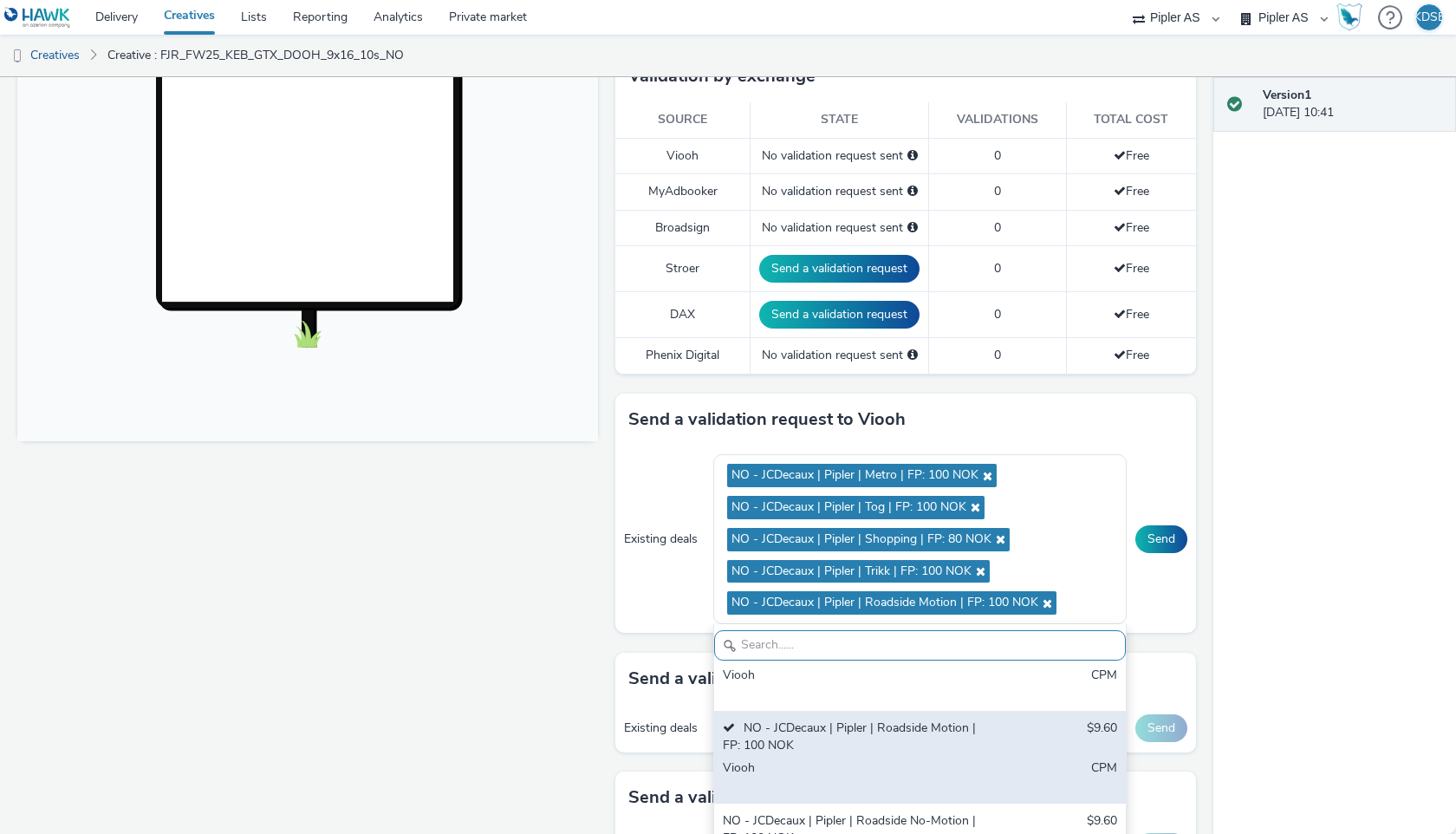
scroll to position [307, 0]
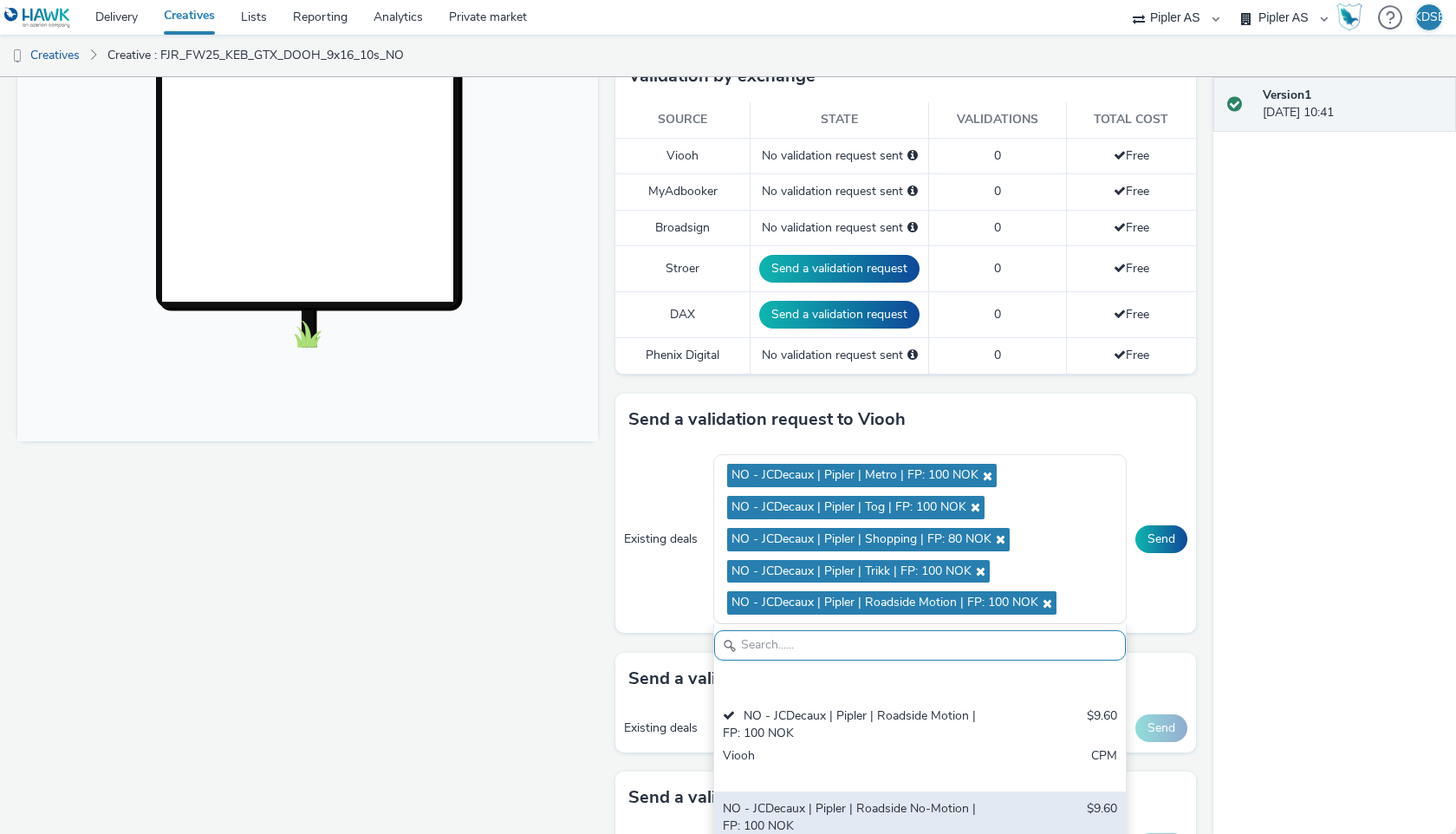
click at [853, 800] on div "NO - JCDecaux | Pipler | Roadside No-Motion | FP: 100 NOK" at bounding box center [852, 818] width 260 height 36
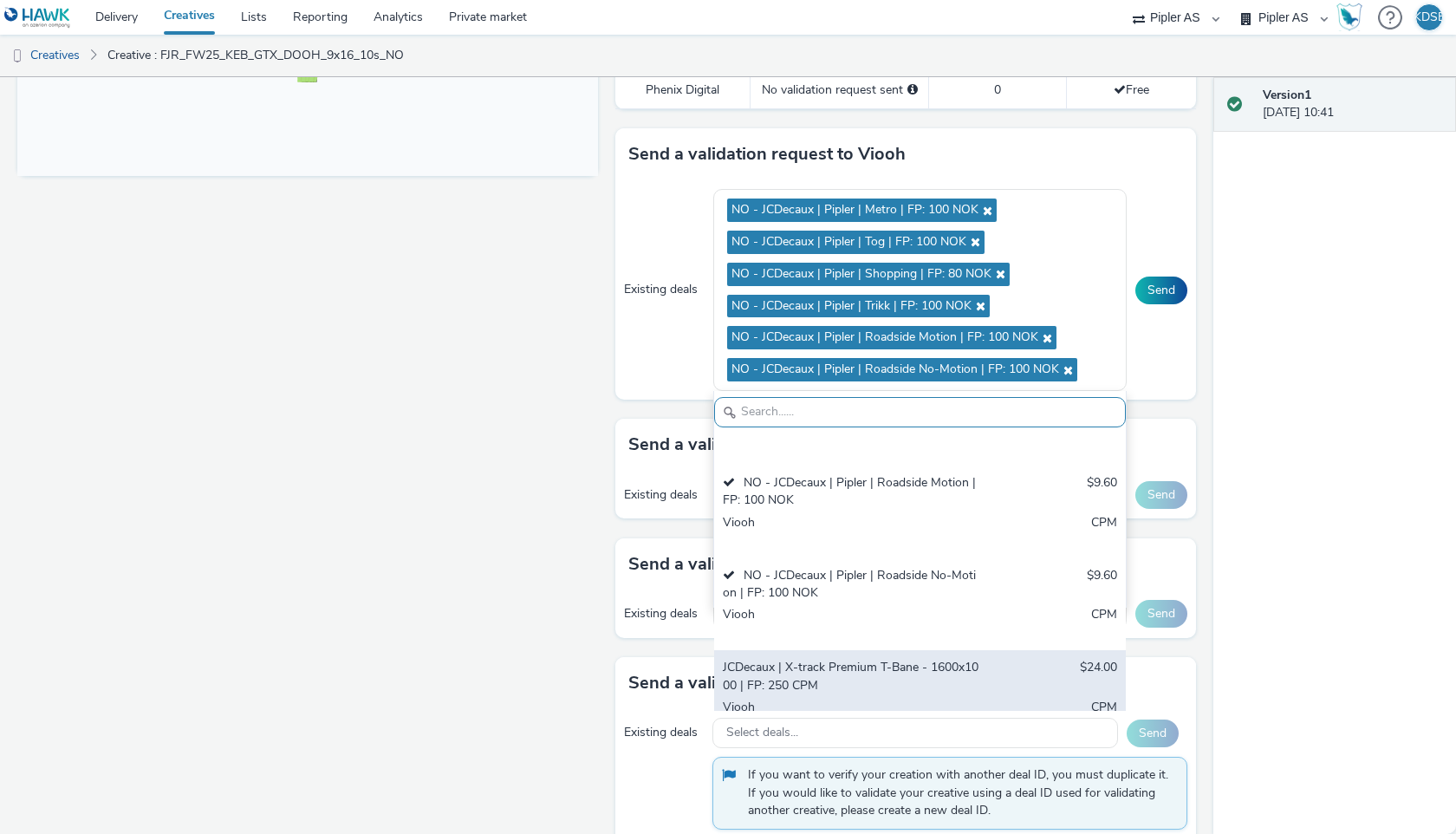
scroll to position [745, 0]
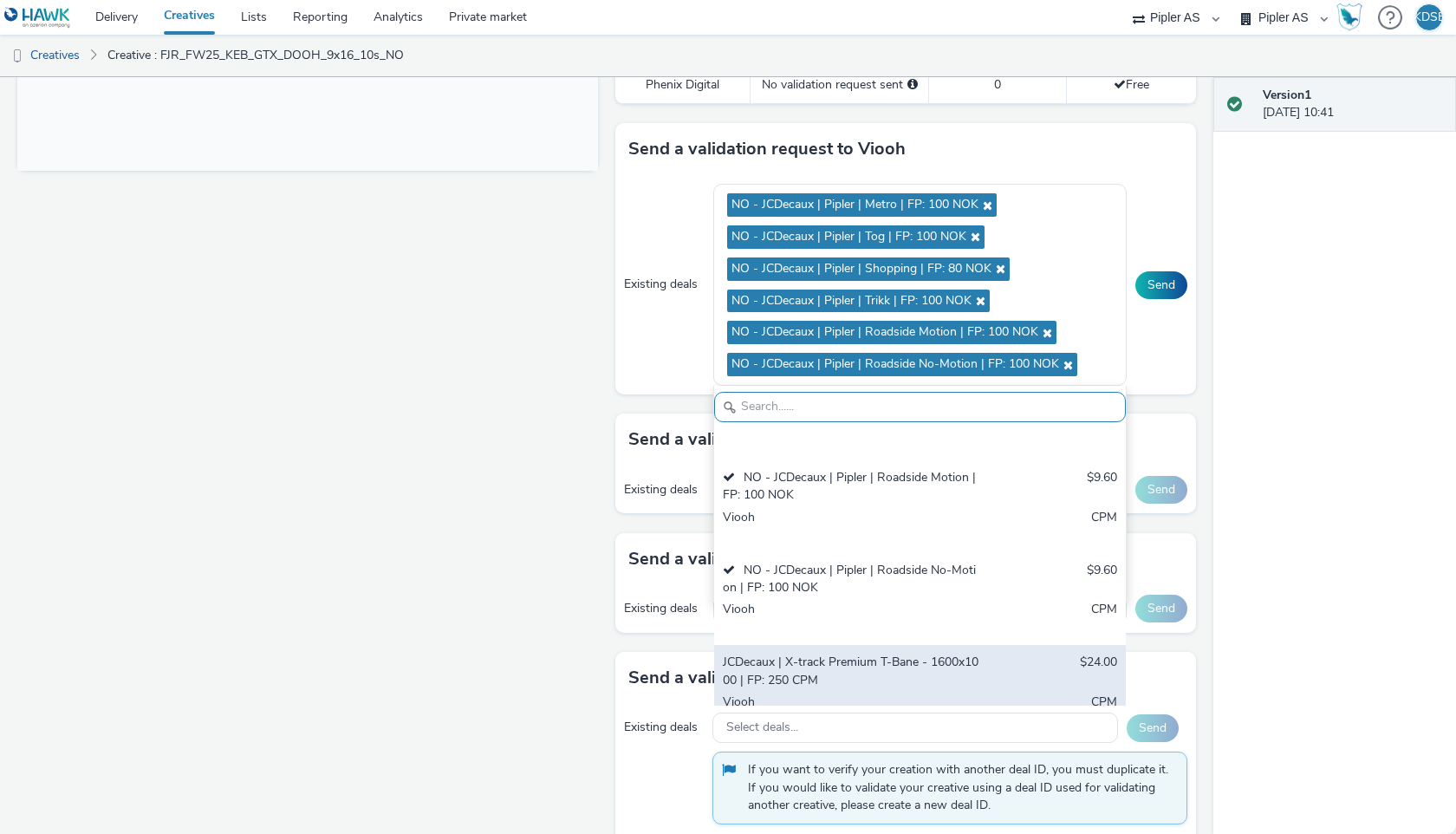
click at [911, 654] on div "JCDecaux | X-track Premium T-Bane - 1600x1000 | FP: 250 CPM" at bounding box center [852, 672] width 260 height 36
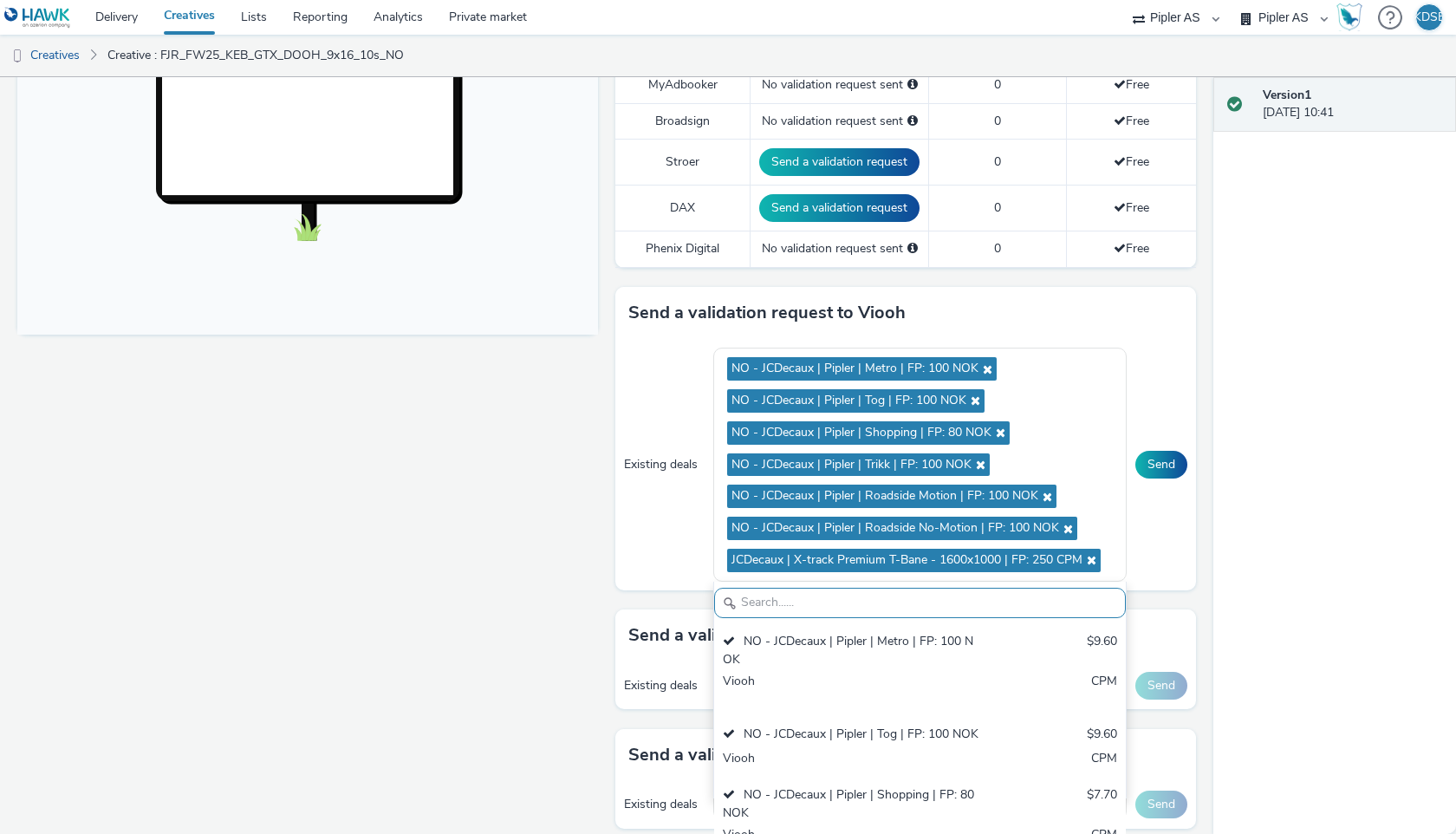
scroll to position [576, 0]
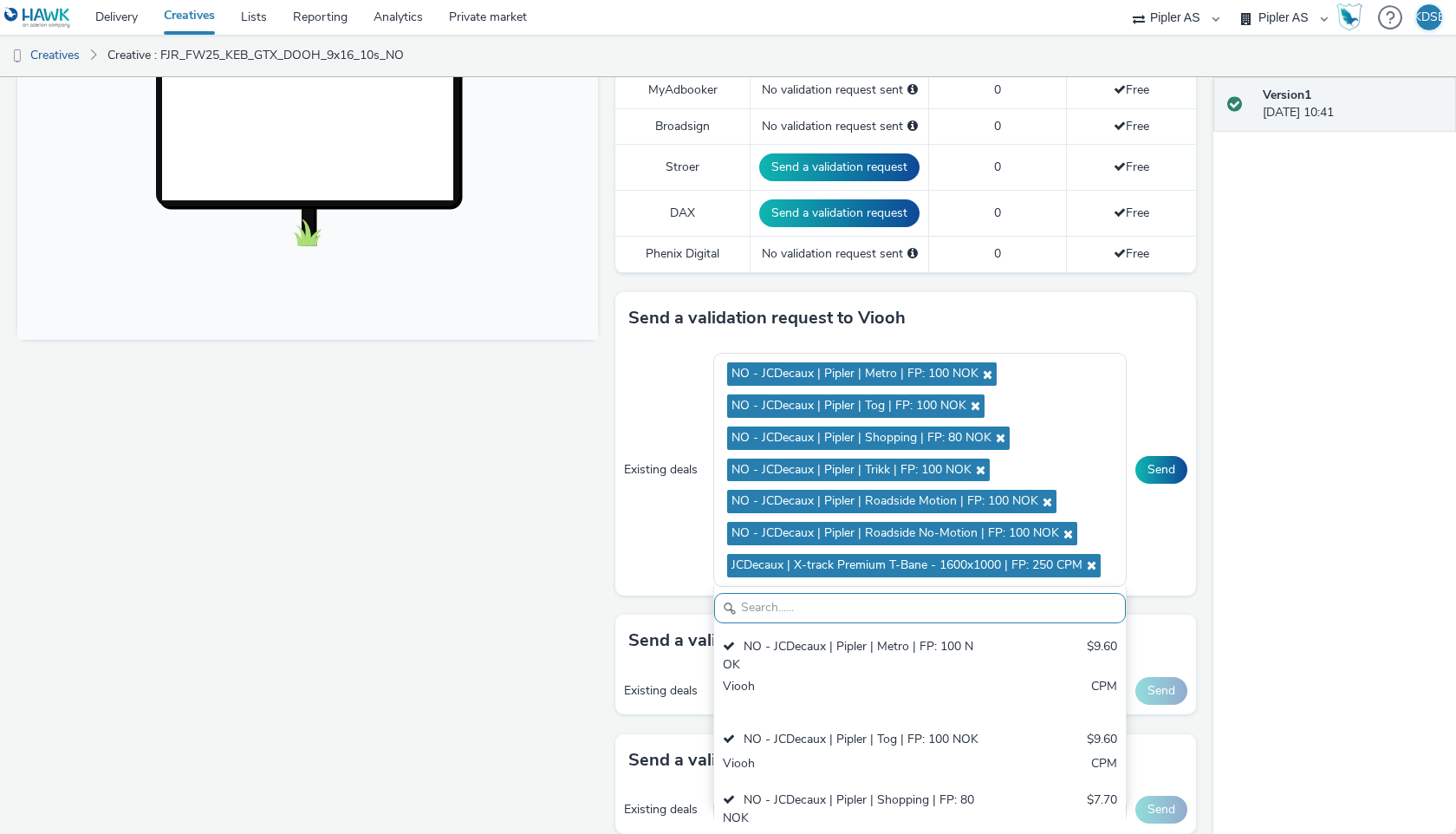
click at [1173, 508] on div "Existing deals NO - JCDecaux | Pipler | Metro | FP: 100 NOK NO - JCDecaux | Pip…" at bounding box center [905, 469] width 581 height 251
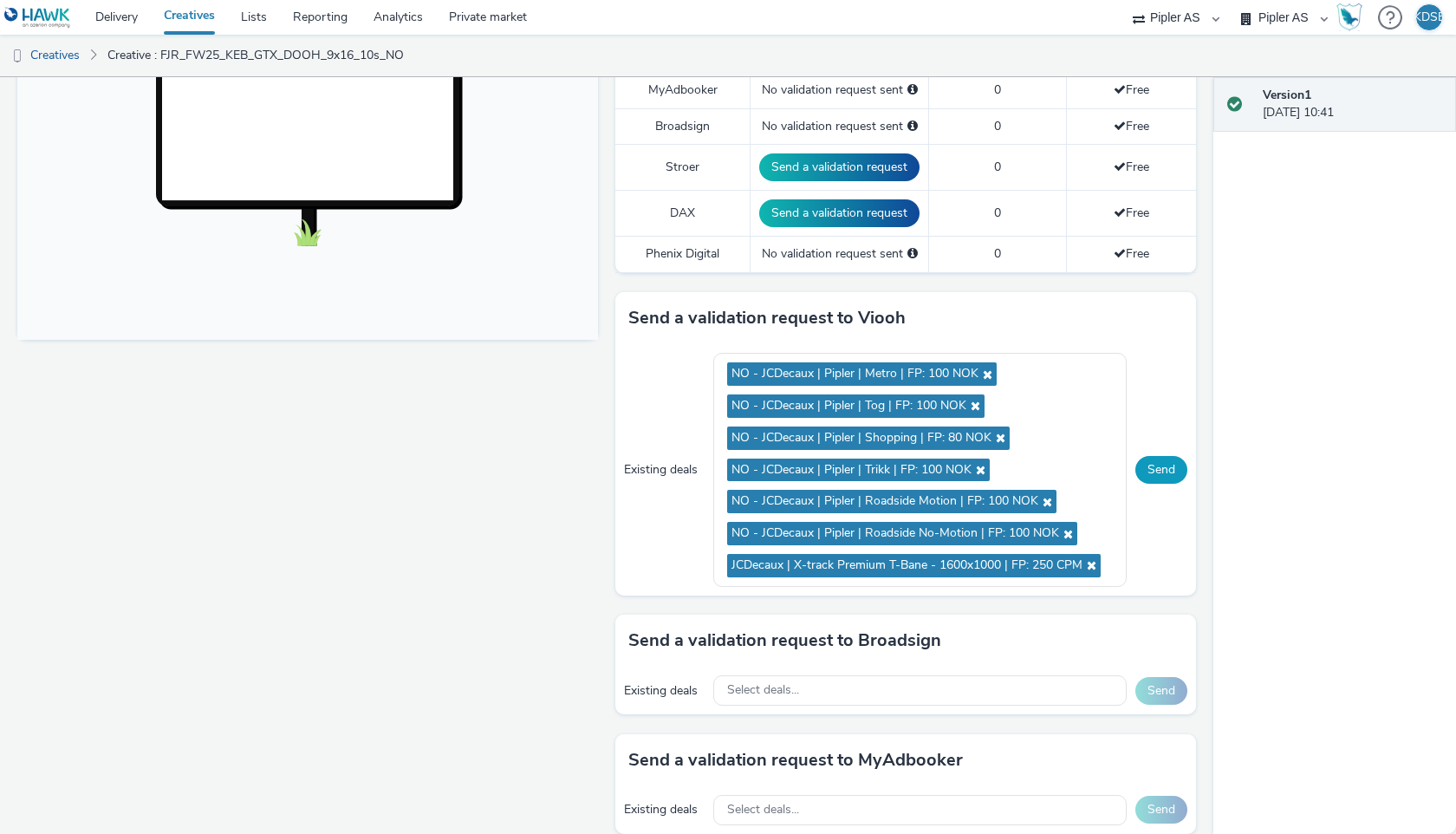
click at [1171, 466] on button "Send" at bounding box center [1161, 469] width 52 height 28
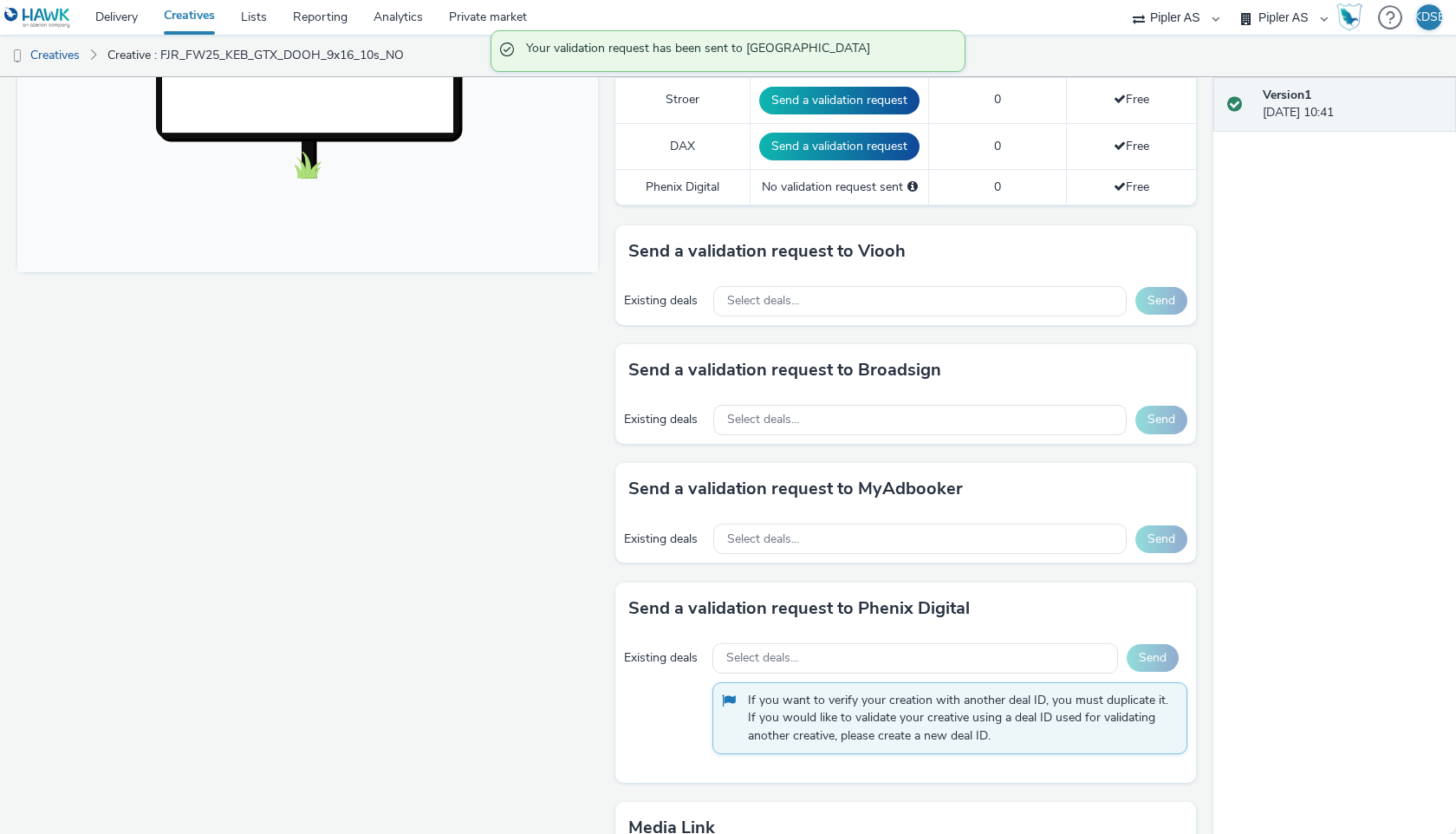
scroll to position [634, 0]
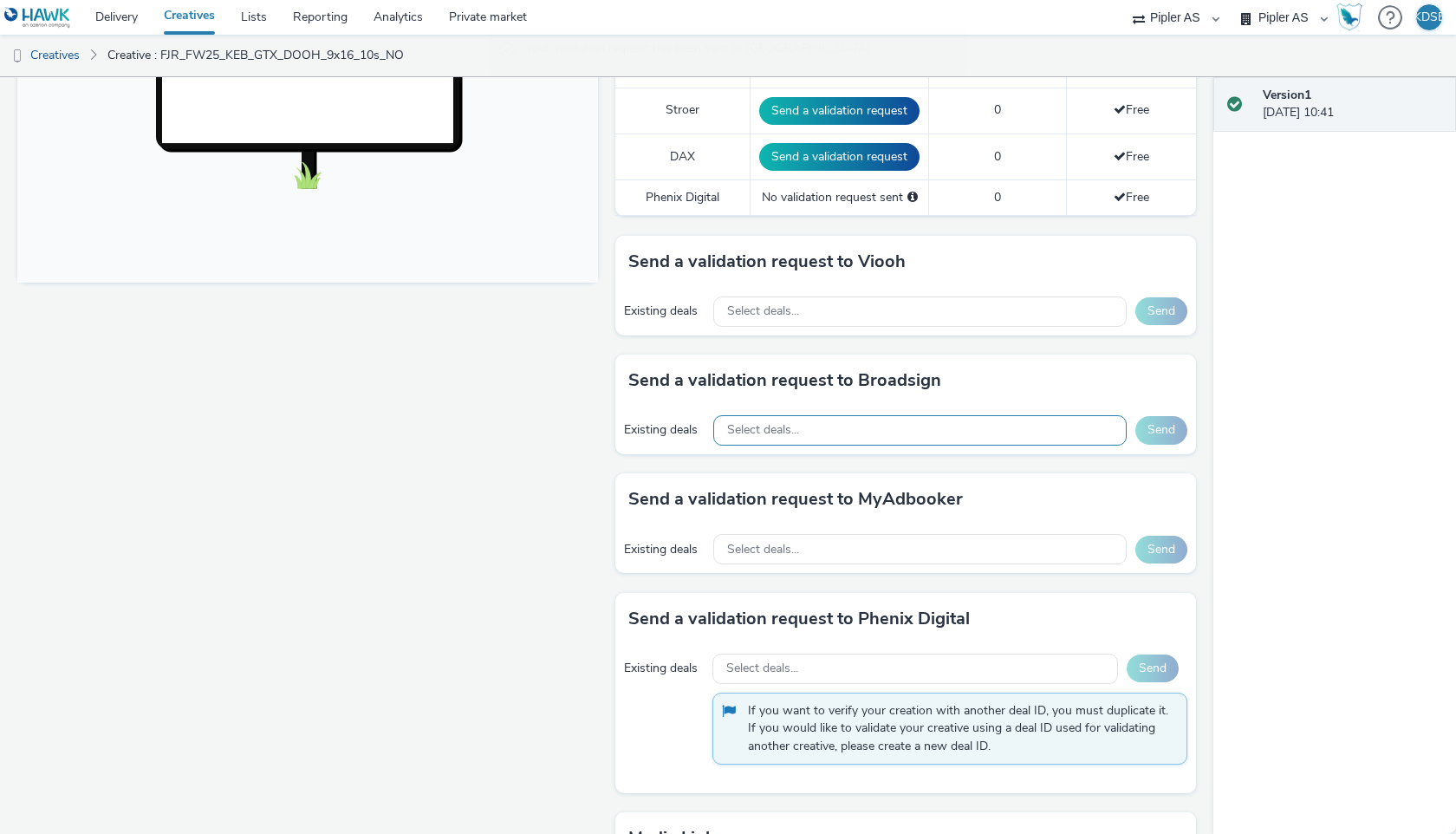
click at [1026, 430] on div "Select deals..." at bounding box center [920, 430] width 414 height 30
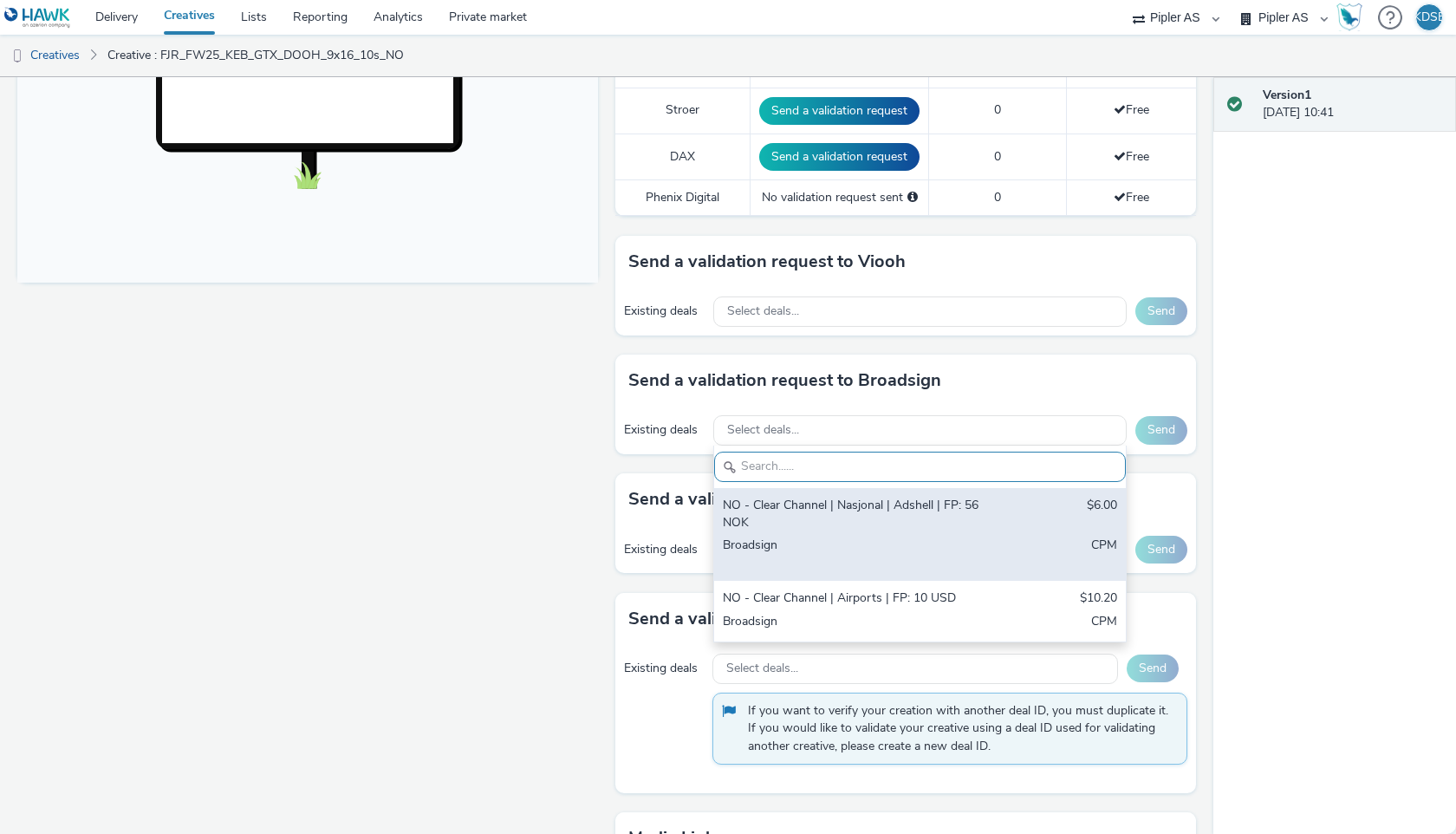
click at [923, 492] on div "NO - Clear Channel | Nasjonal | Adshell | FP: 56 NOK $6.00 Broadsign CPM" at bounding box center [920, 534] width 412 height 93
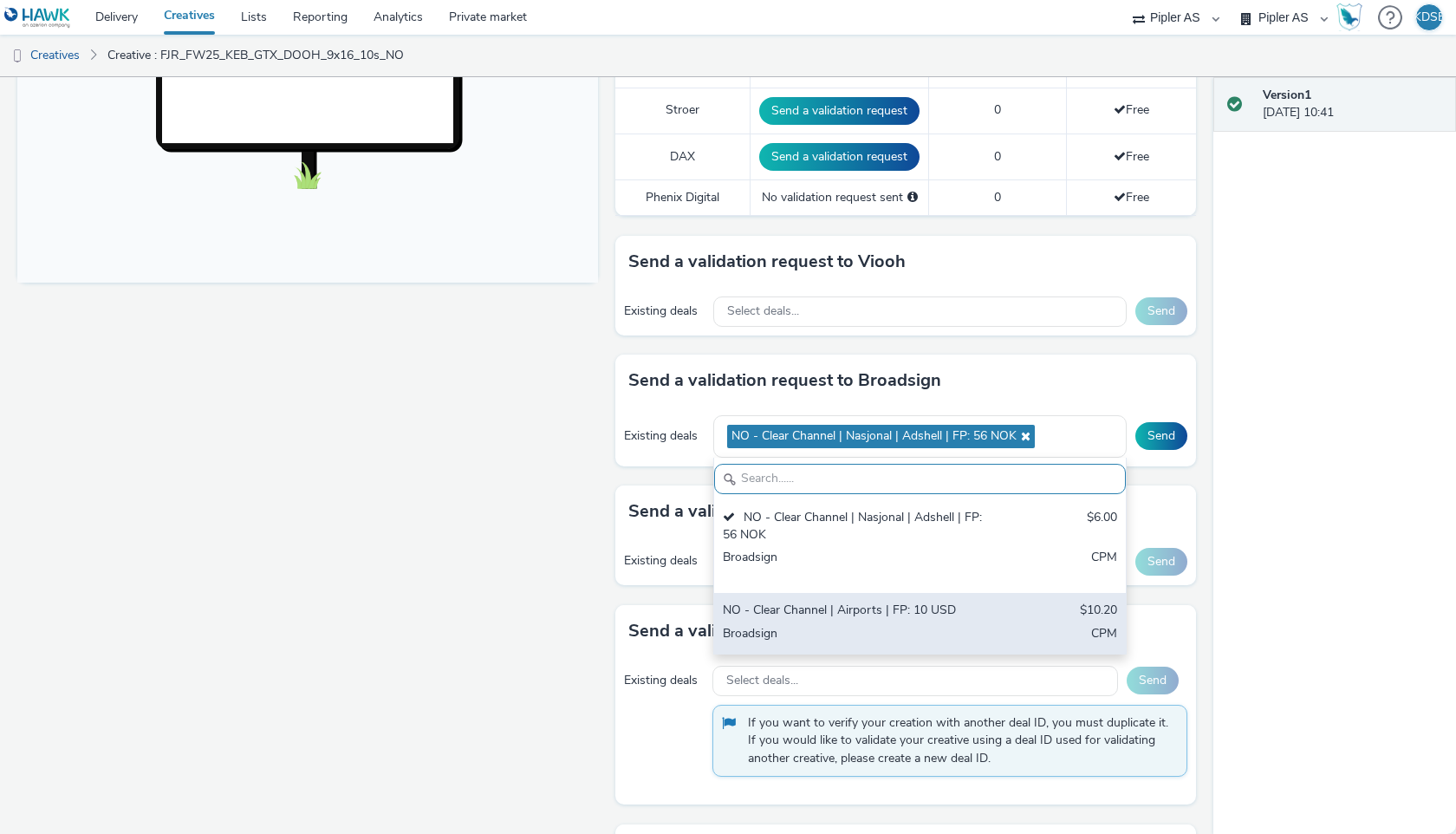
click at [881, 606] on div "NO - Clear Channel | Airports | FP: 10 USD" at bounding box center [852, 612] width 260 height 20
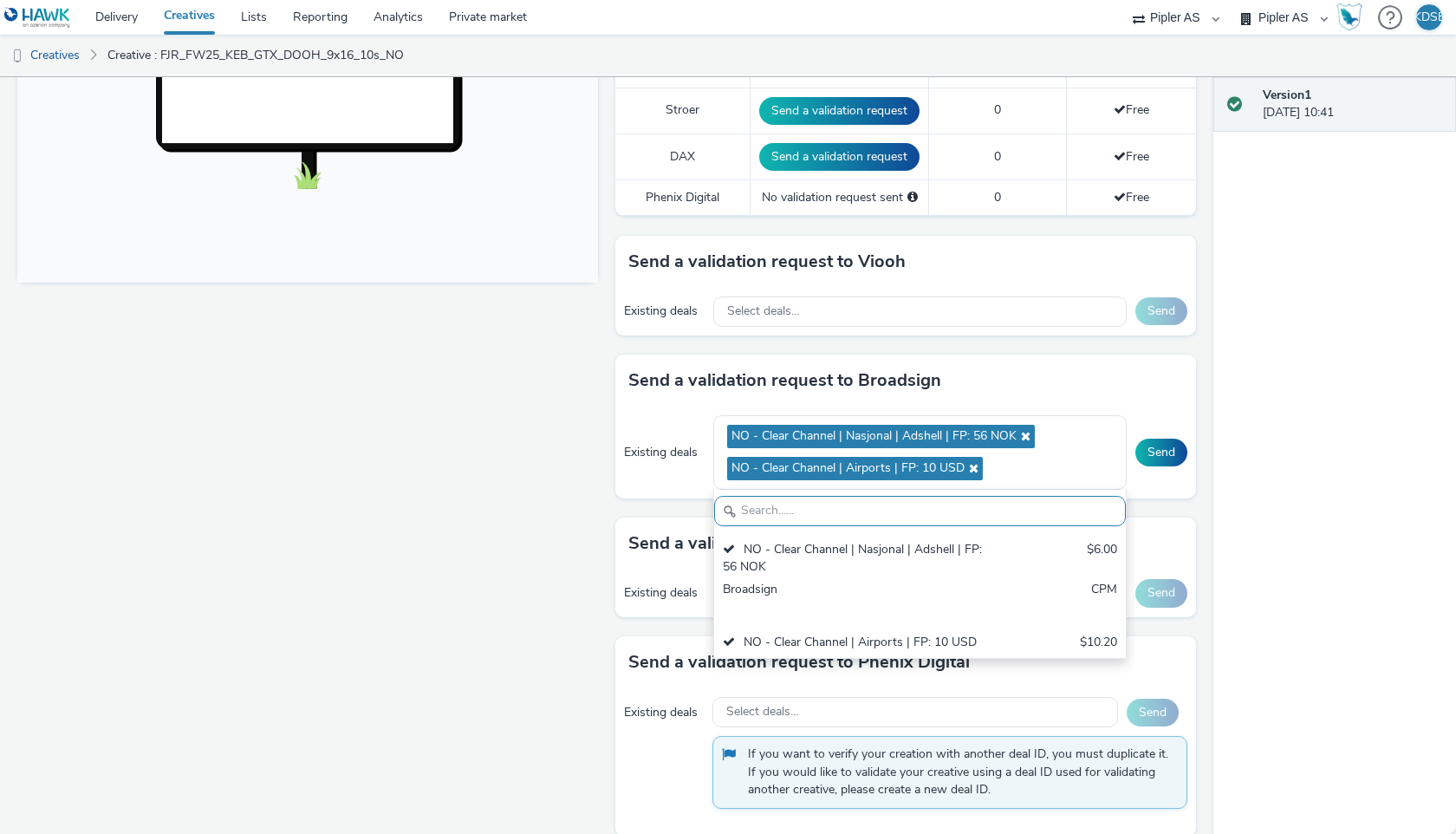
click at [1380, 534] on div "Version 1 [DATE] 10:41" at bounding box center [1333, 454] width 242 height 756
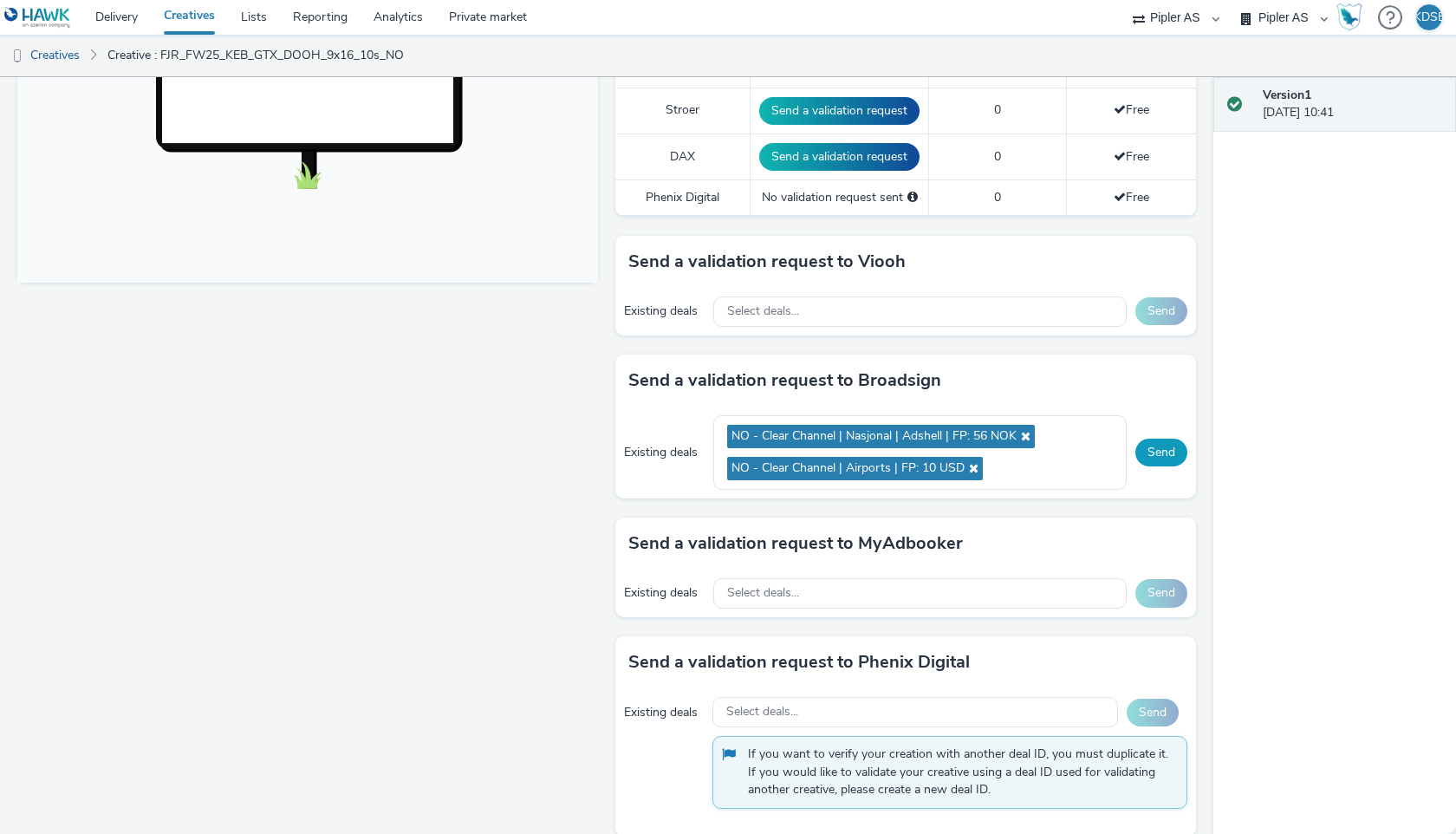
click at [1173, 456] on button "Send" at bounding box center [1161, 452] width 52 height 28
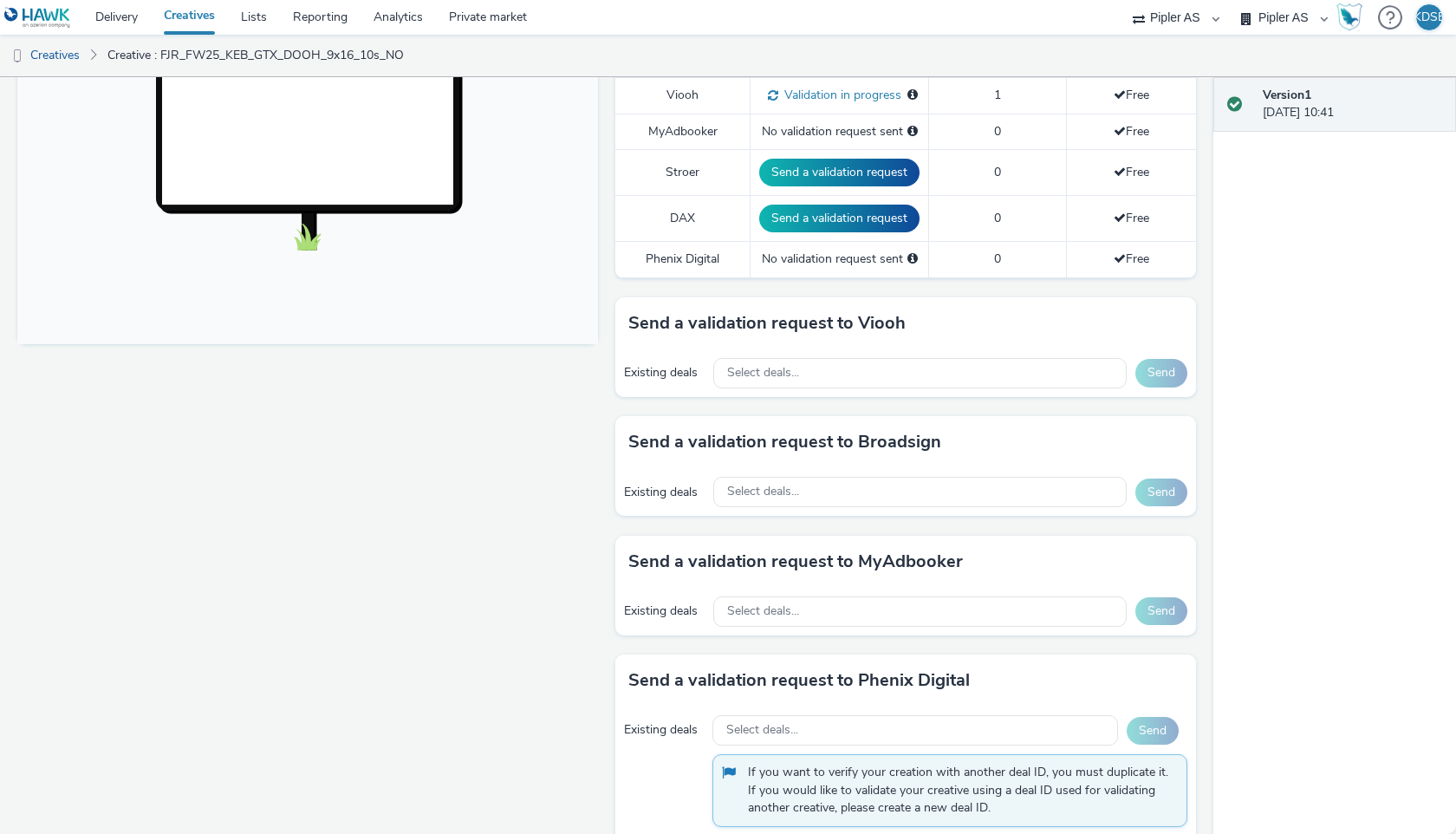
scroll to position [582, 0]
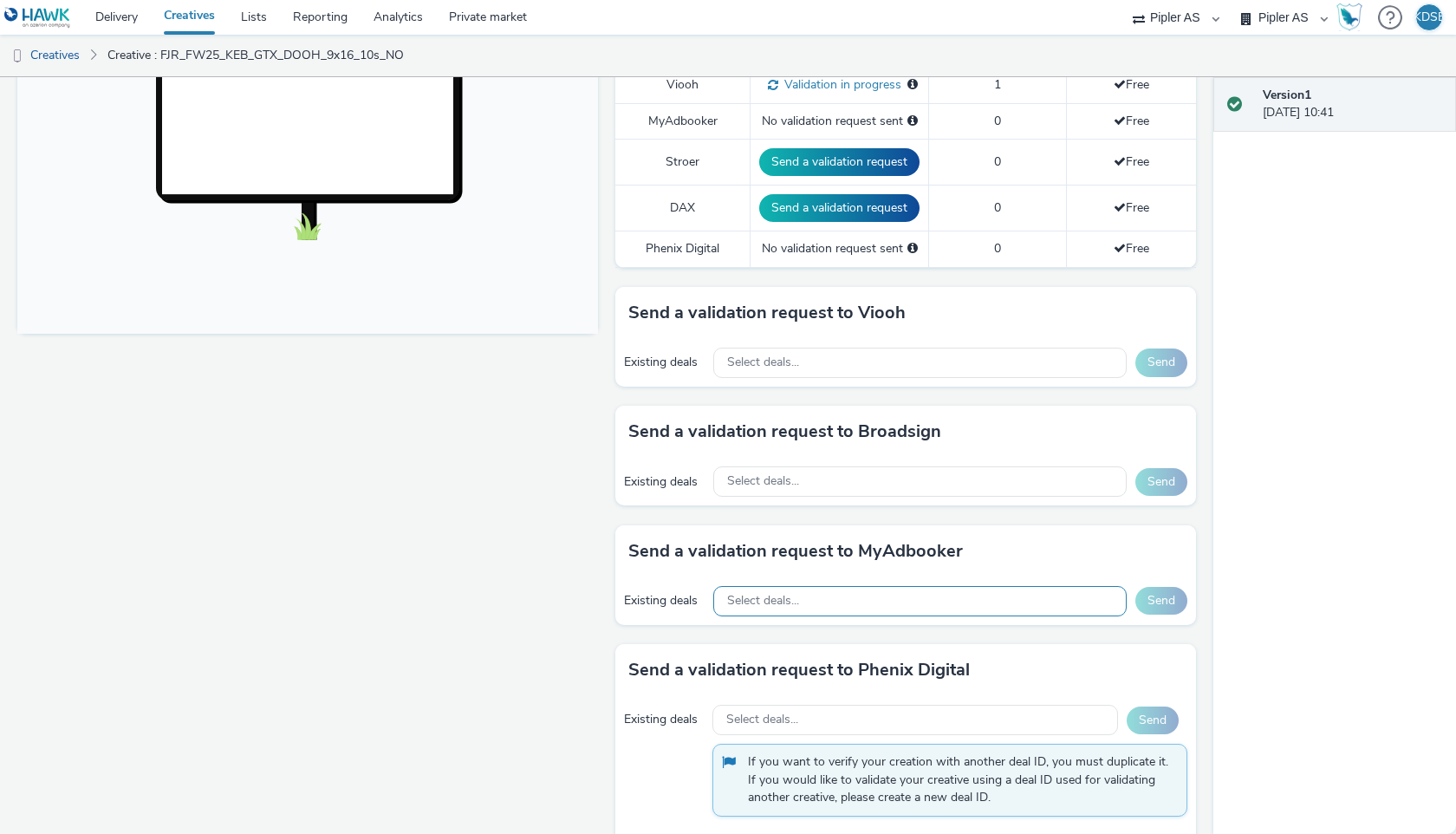
click at [831, 608] on div "Select deals..." at bounding box center [920, 601] width 414 height 30
click at [797, 582] on div "Existing deals Select deals... Send" at bounding box center [905, 601] width 581 height 48
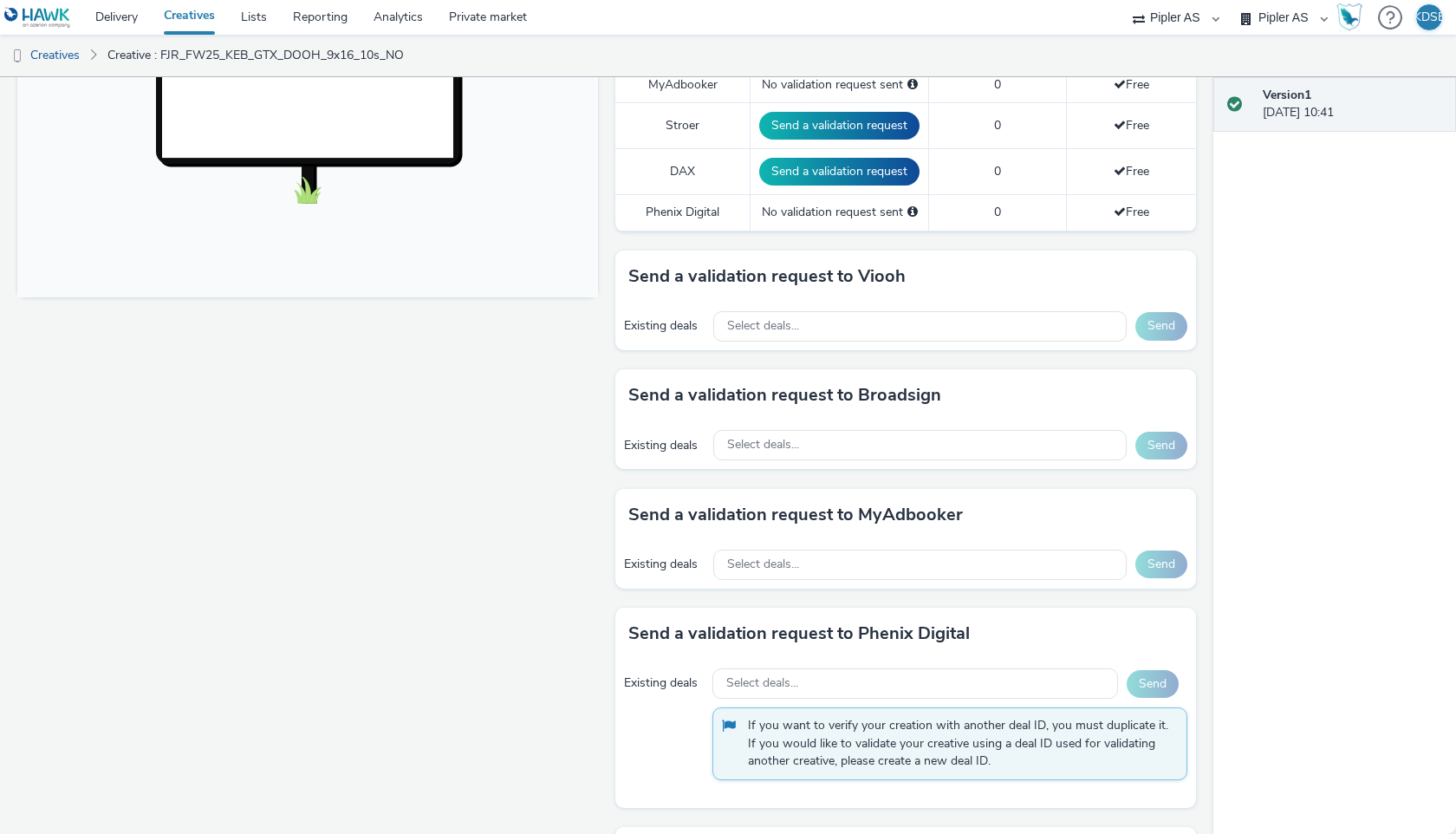
scroll to position [628, 0]
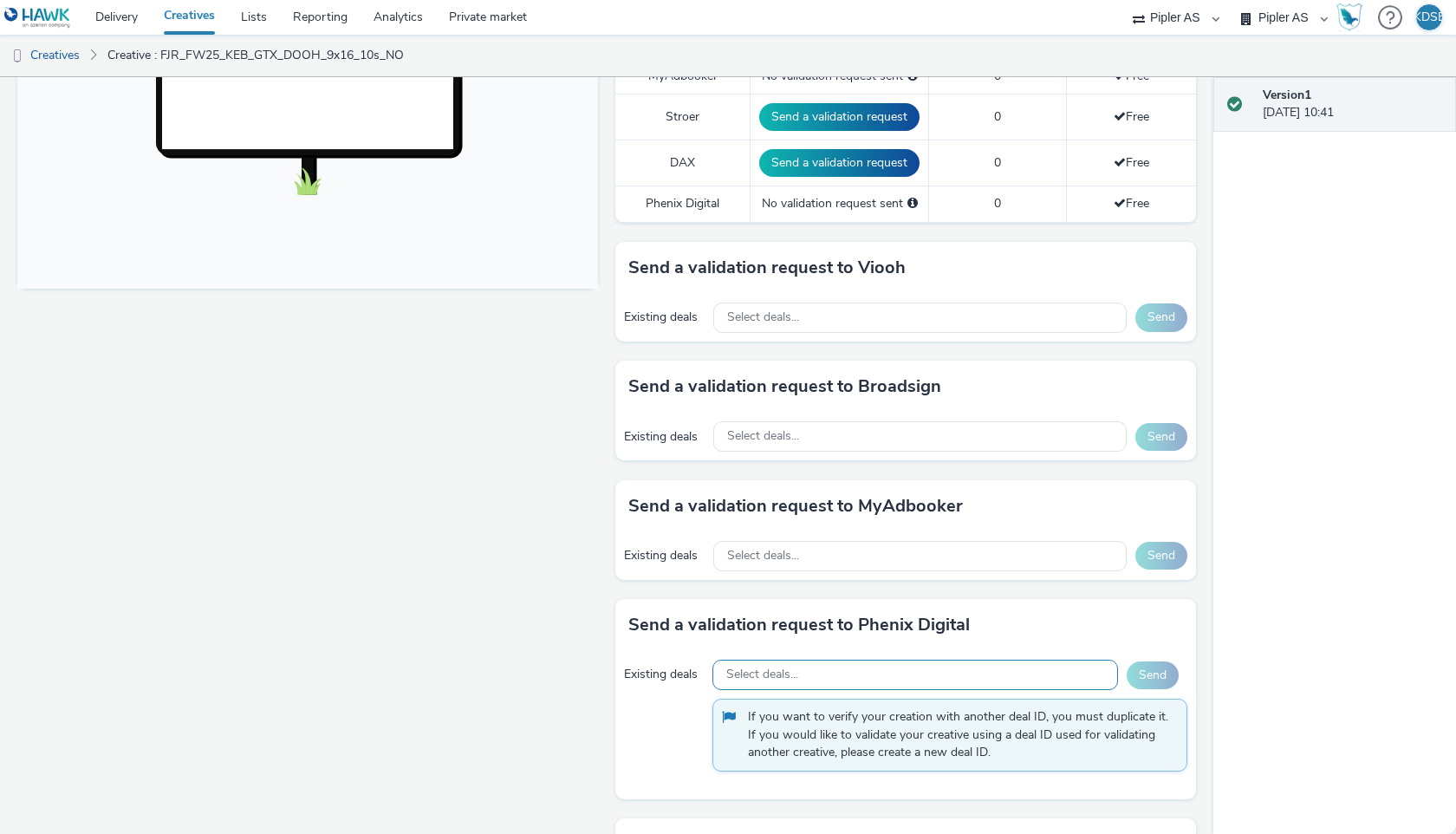
click at [793, 664] on div "Select deals..." at bounding box center [915, 675] width 406 height 30
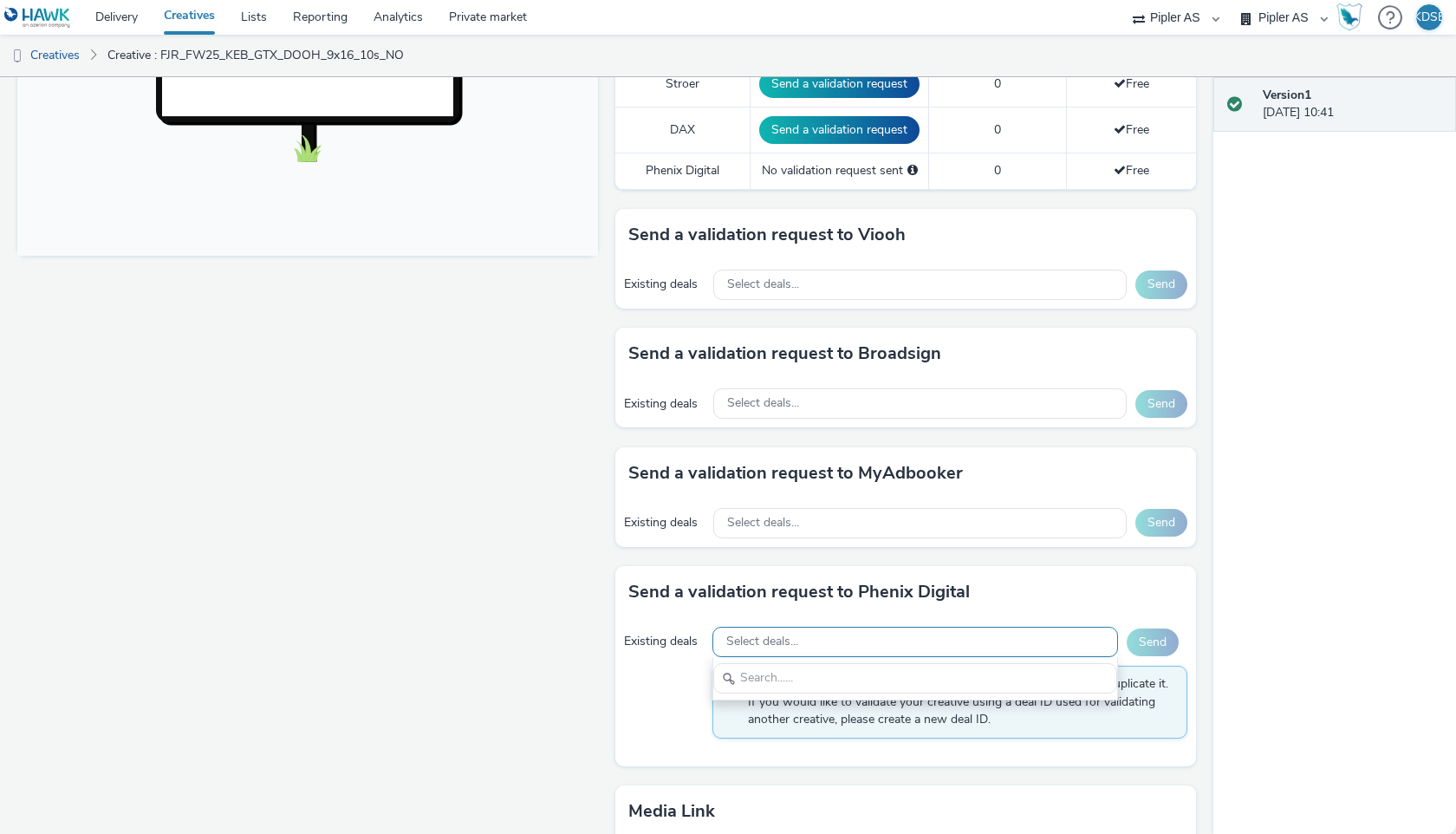
scroll to position [672, 0]
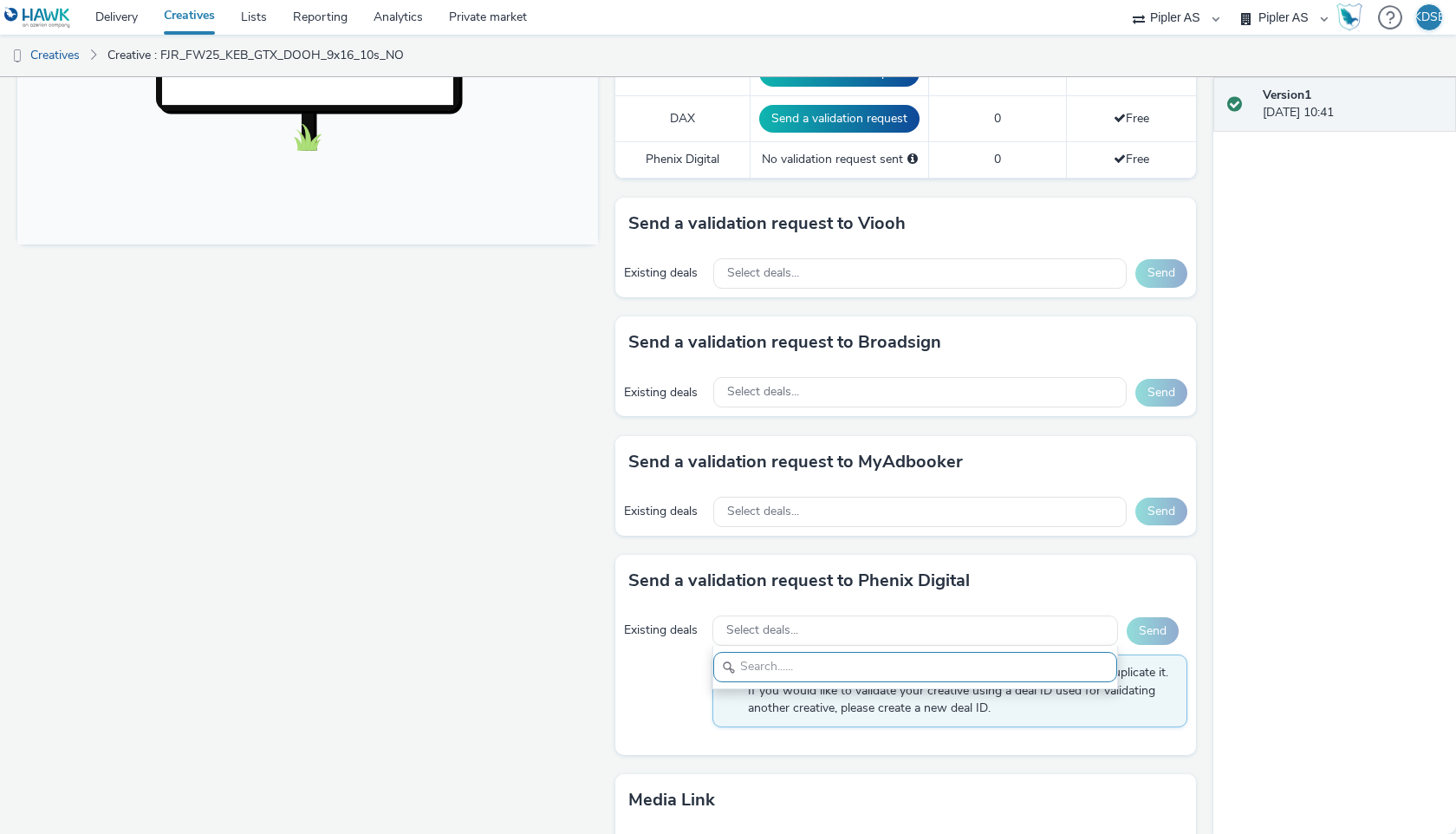
click at [812, 589] on h3 "Send a validation request to Phenix Digital" at bounding box center [798, 581] width 342 height 26
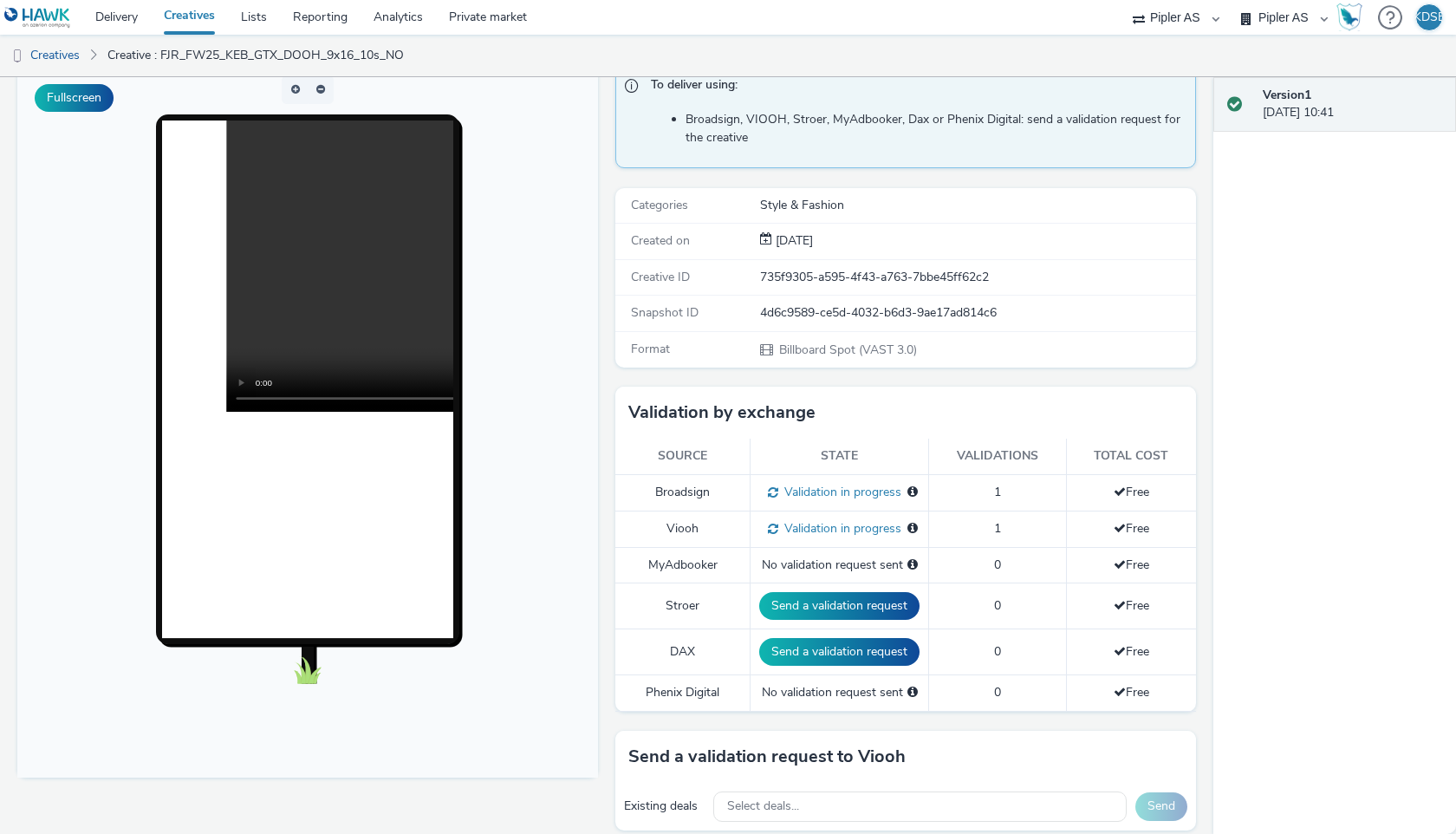
scroll to position [0, 0]
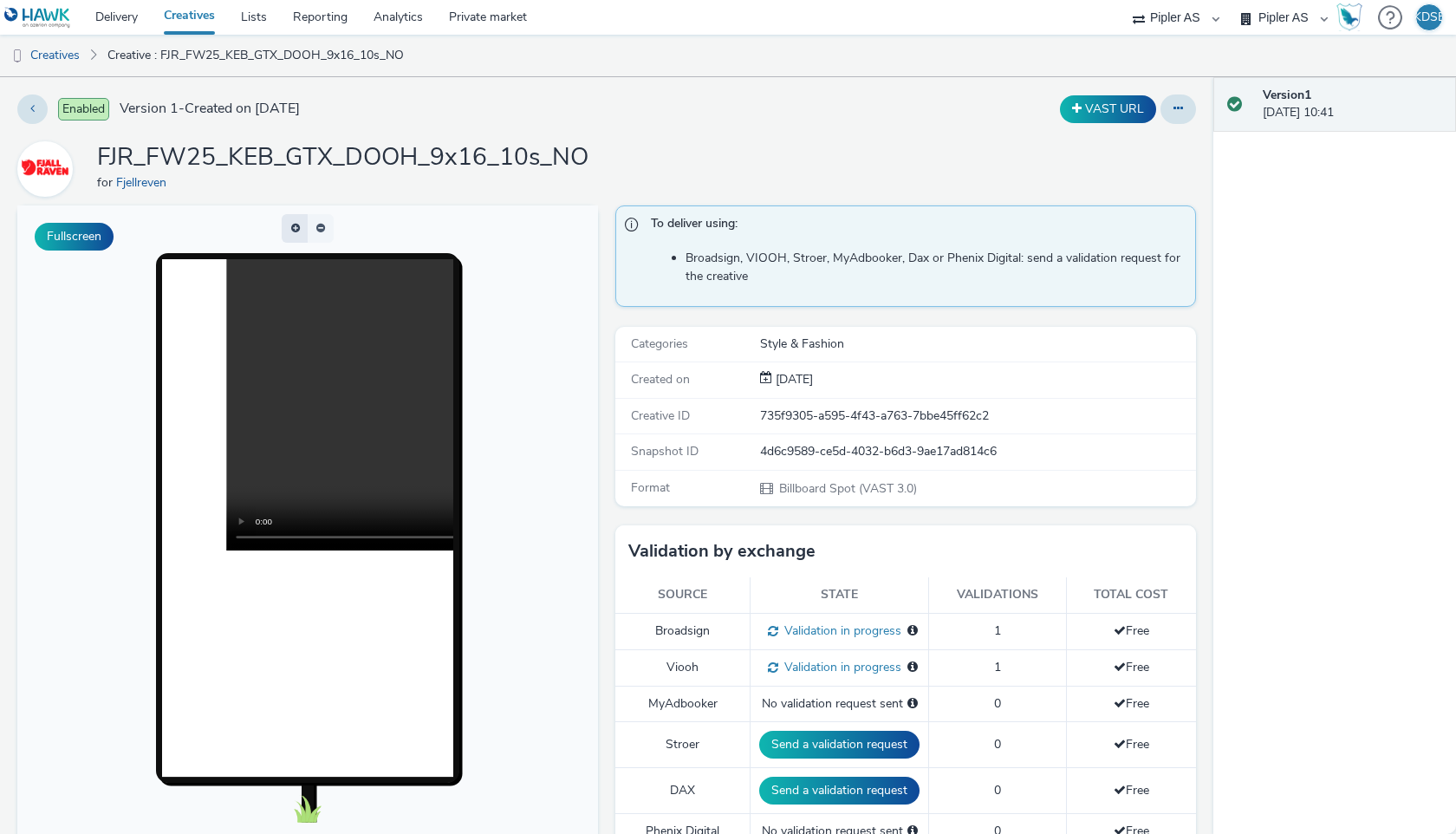
click at [295, 233] on button "button" at bounding box center [295, 228] width 26 height 29
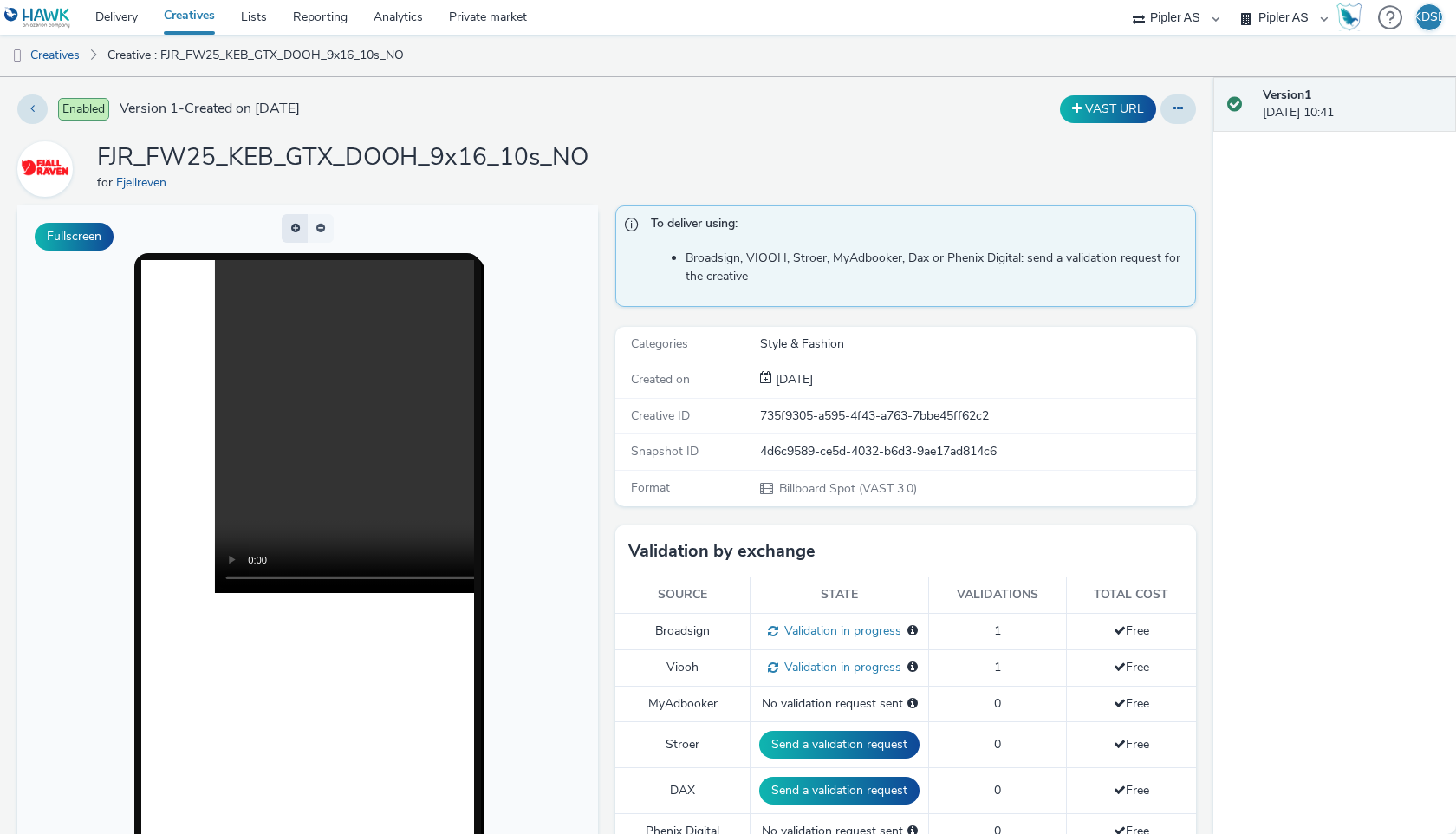
click at [295, 233] on button "button" at bounding box center [295, 228] width 26 height 29
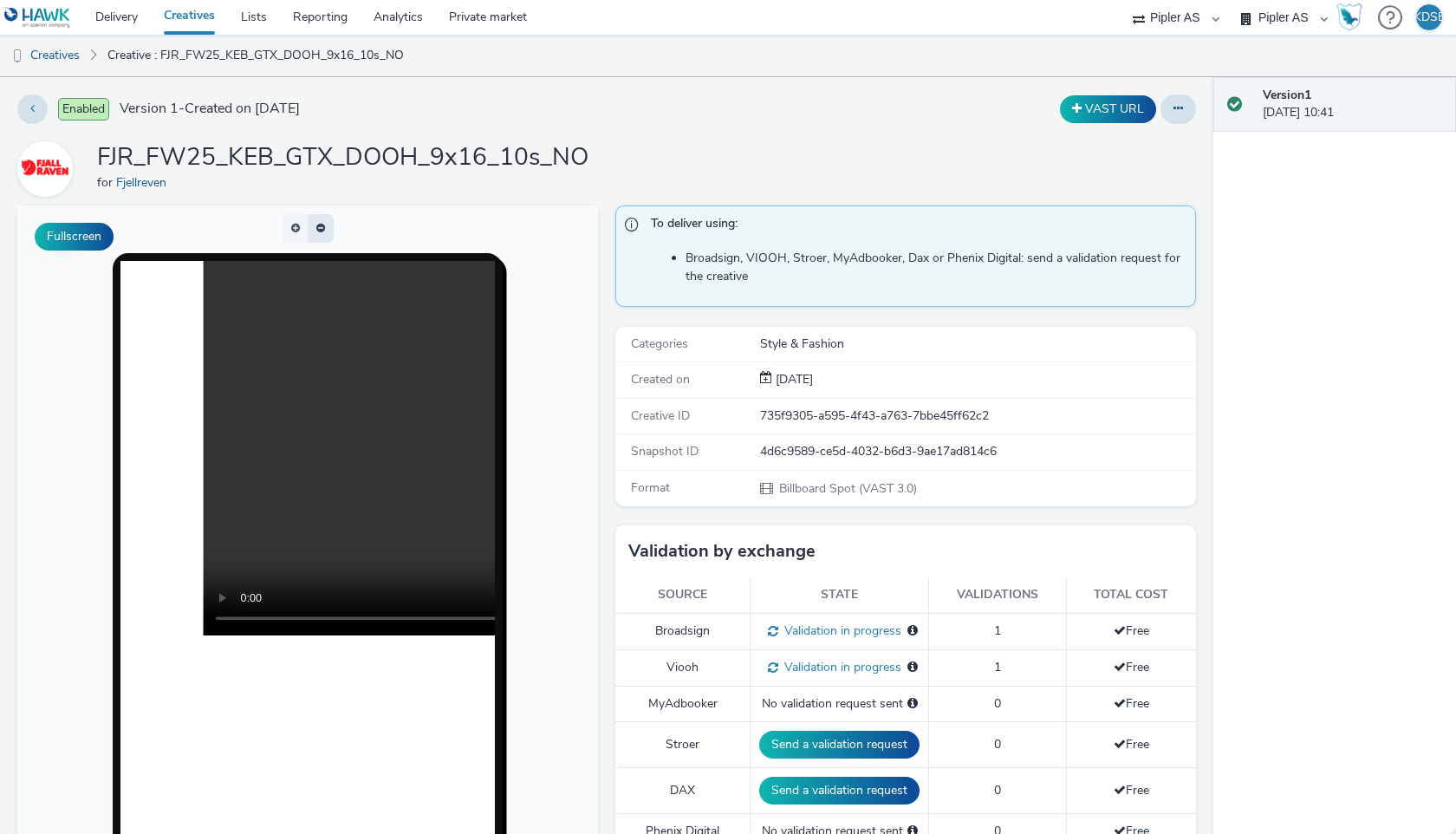
click at [322, 233] on button "button" at bounding box center [321, 228] width 26 height 29
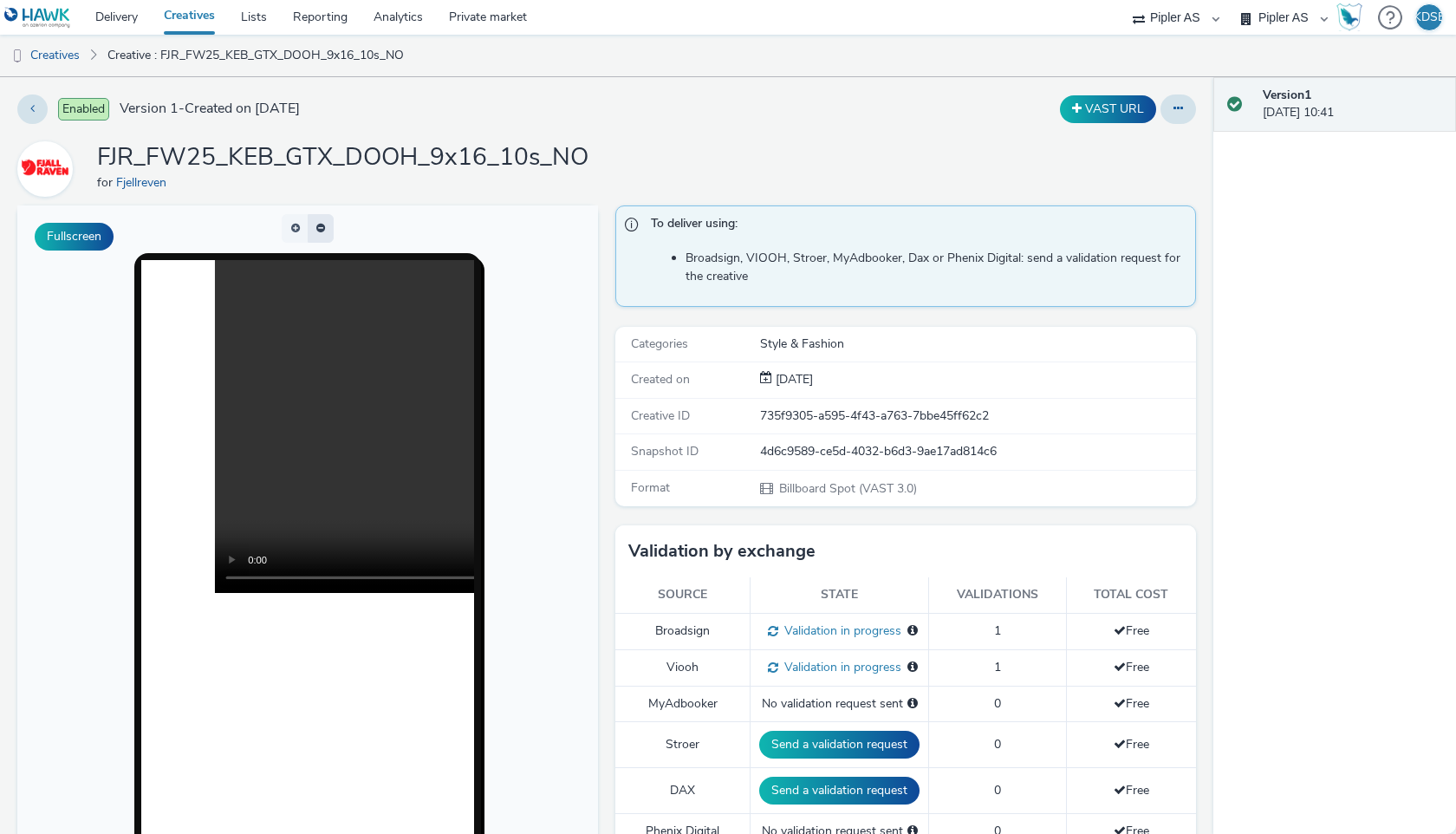
click at [323, 234] on span "button" at bounding box center [323, 234] width 0 height 0
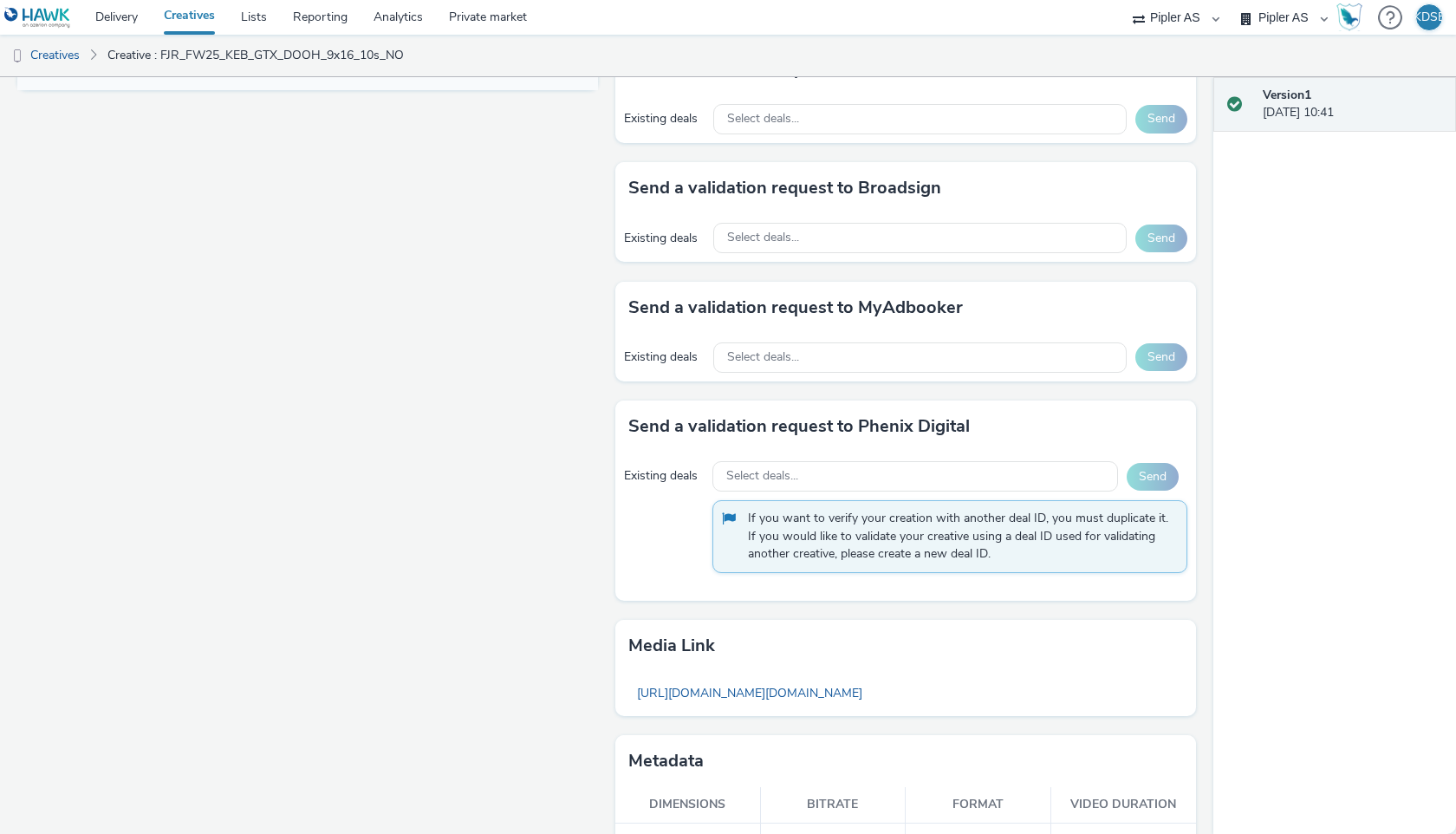
scroll to position [871, 0]
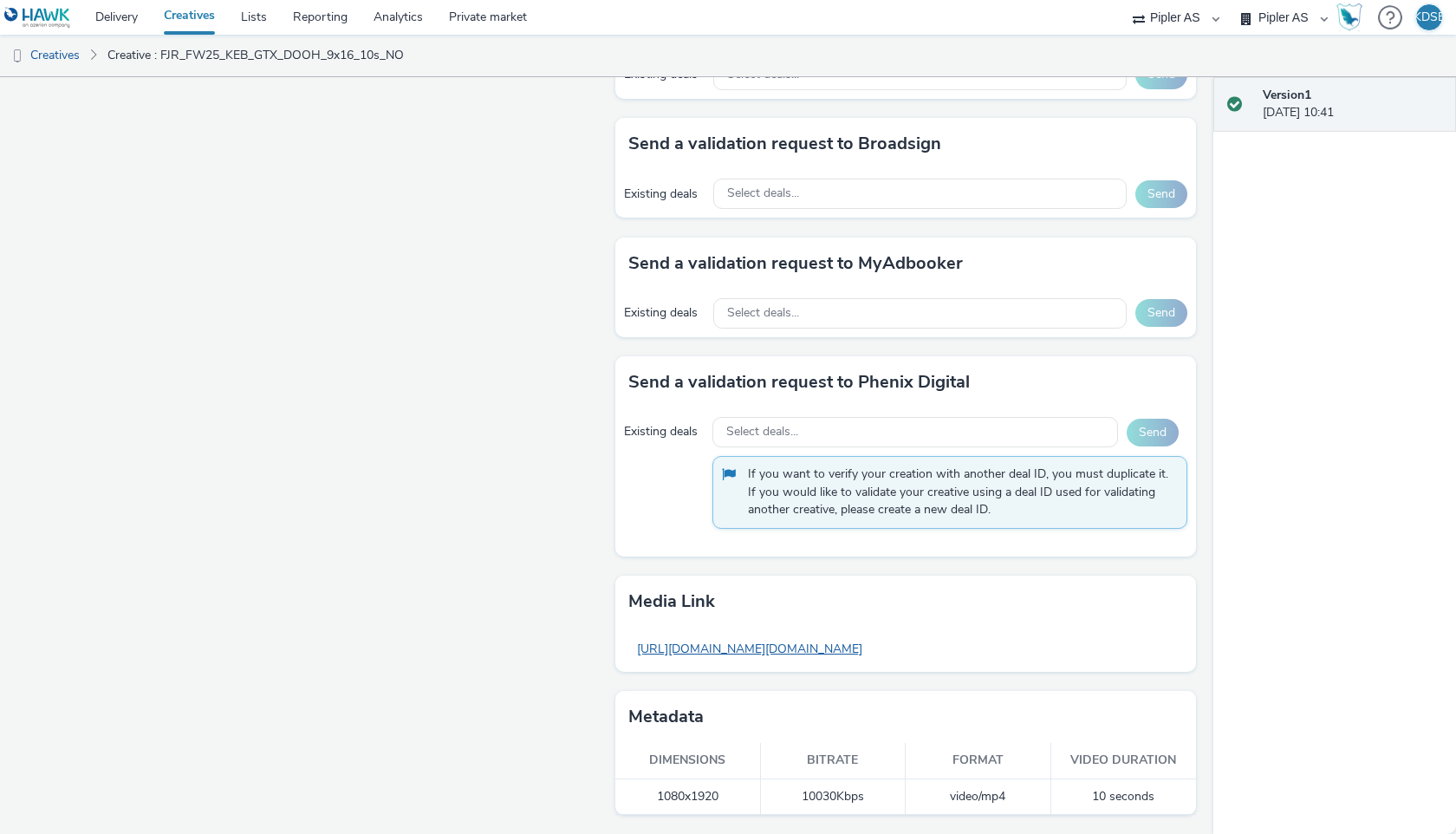
click at [776, 649] on link "[URL][DOMAIN_NAME][DOMAIN_NAME]" at bounding box center [748, 649] width 242 height 34
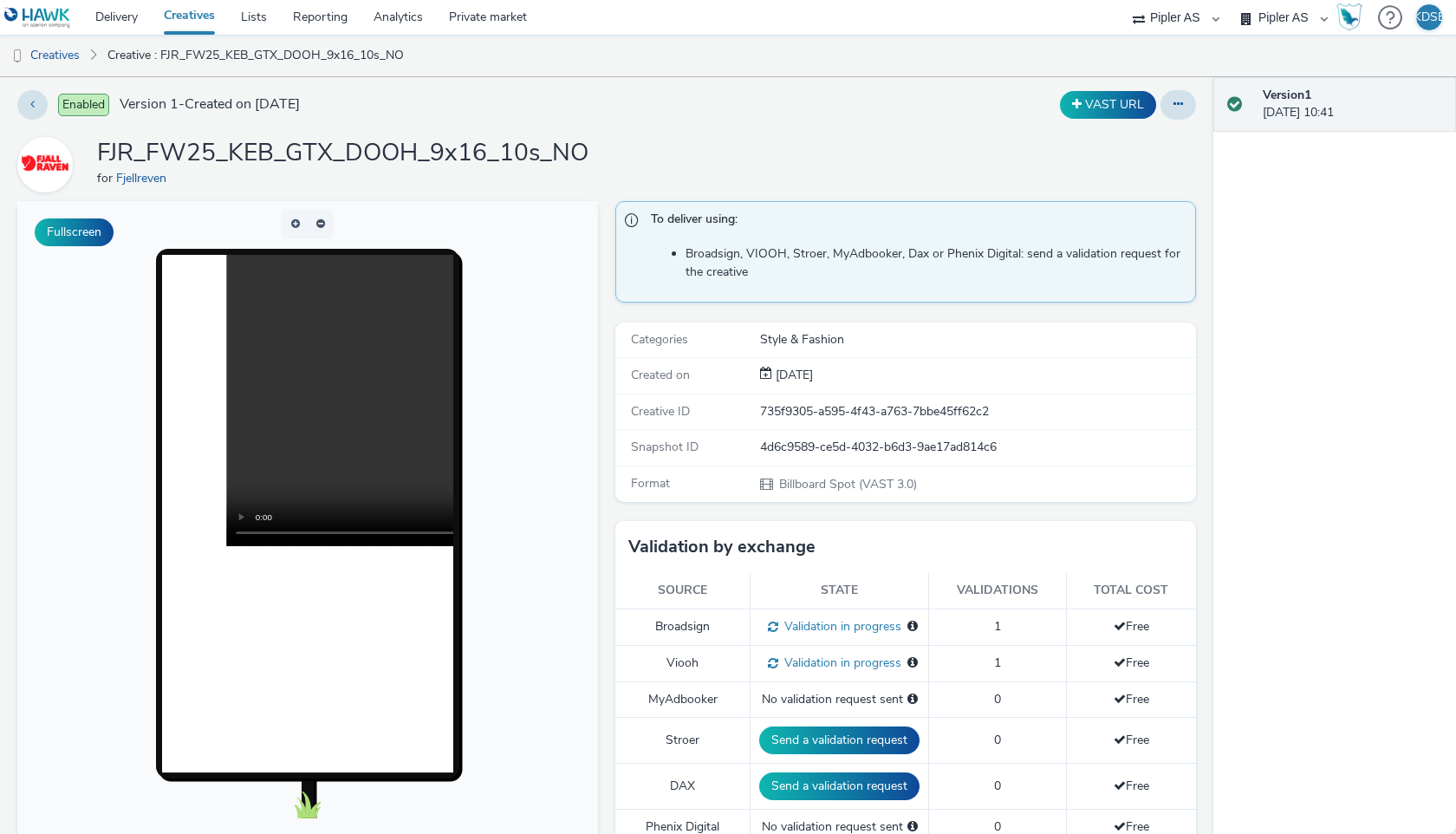
scroll to position [0, 0]
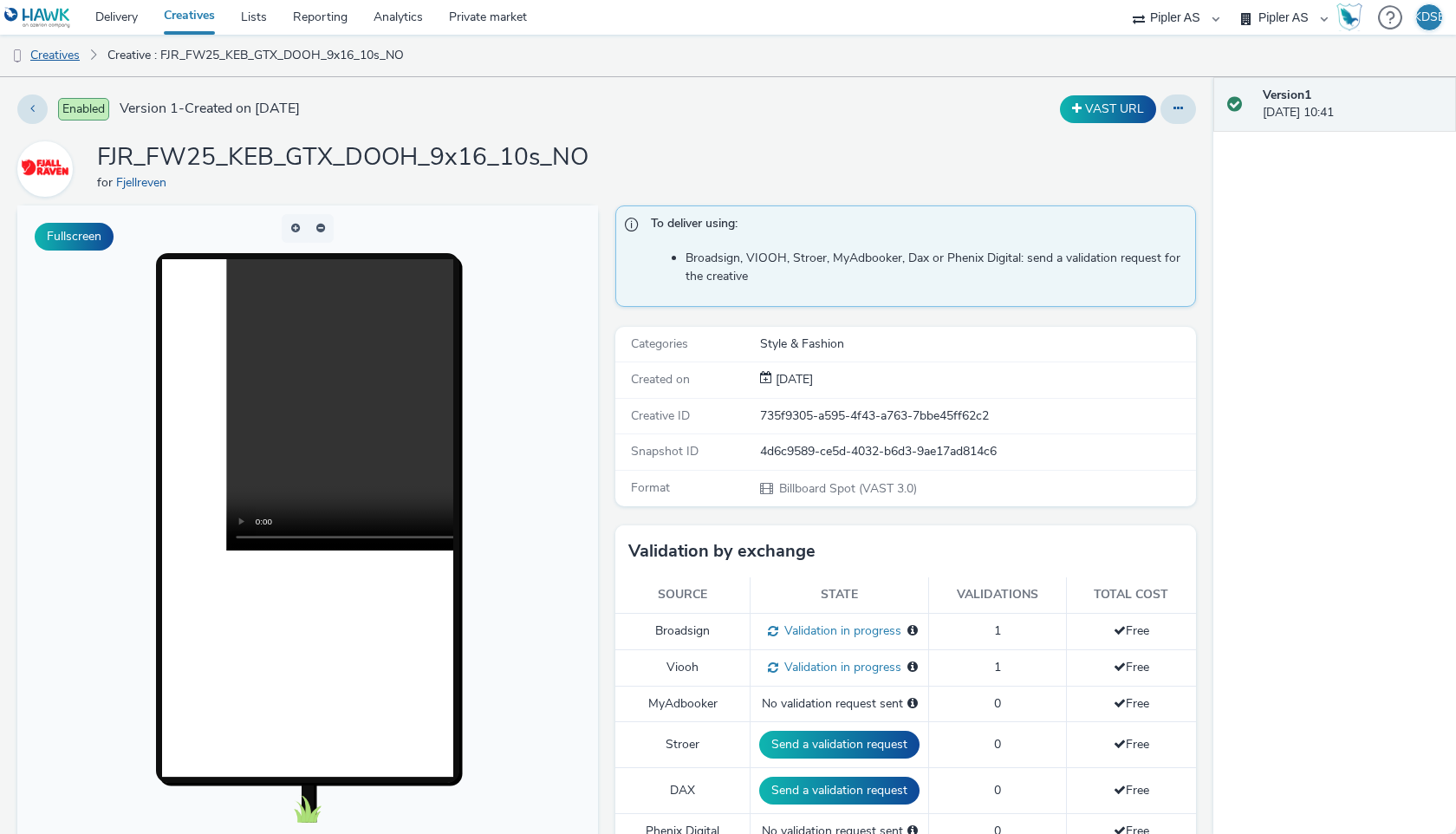
click at [71, 54] on link "Creatives" at bounding box center [44, 56] width 89 height 42
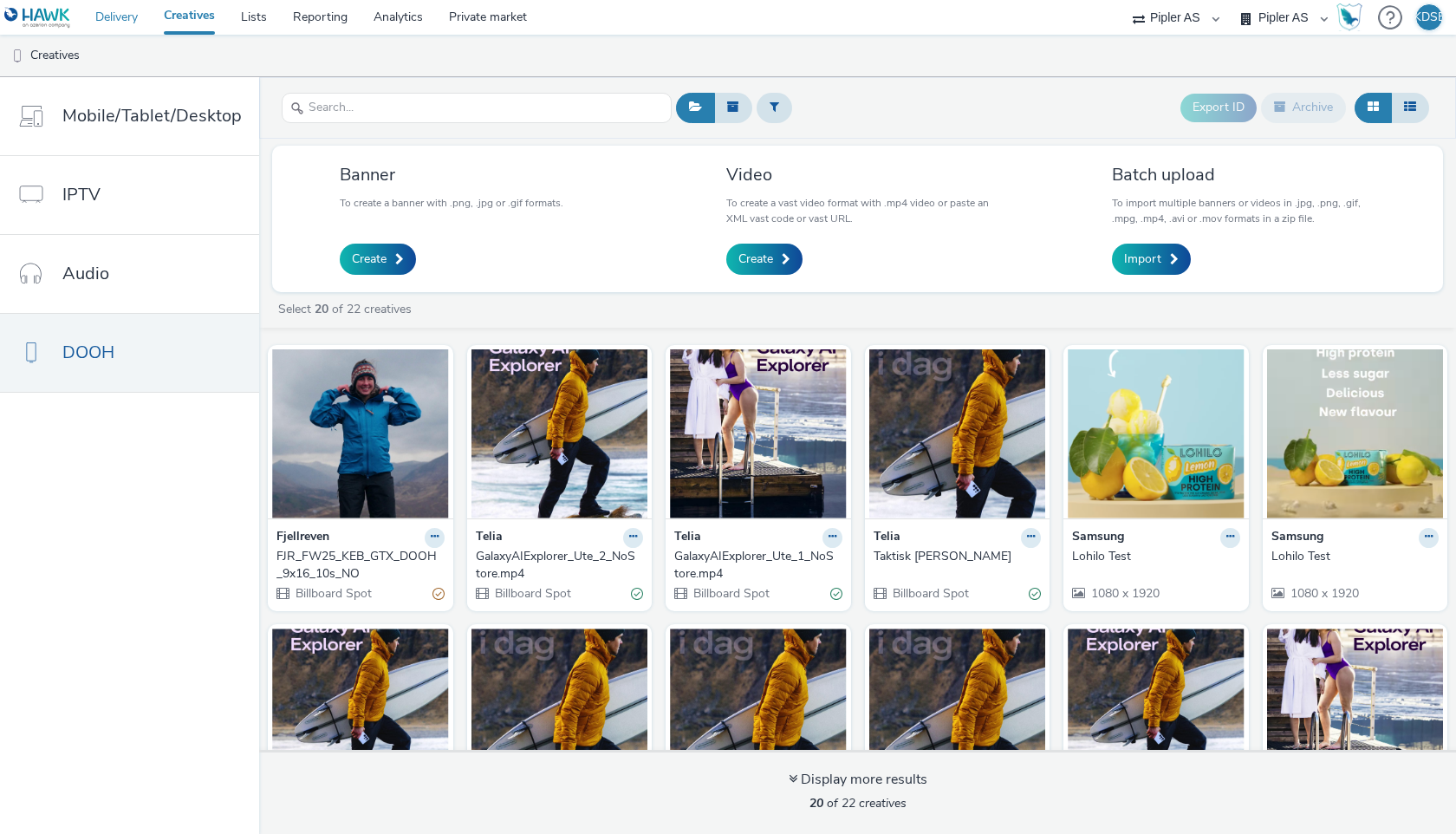
click at [127, 18] on link "Delivery" at bounding box center [117, 17] width 69 height 35
